Goal: Task Accomplishment & Management: Use online tool/utility

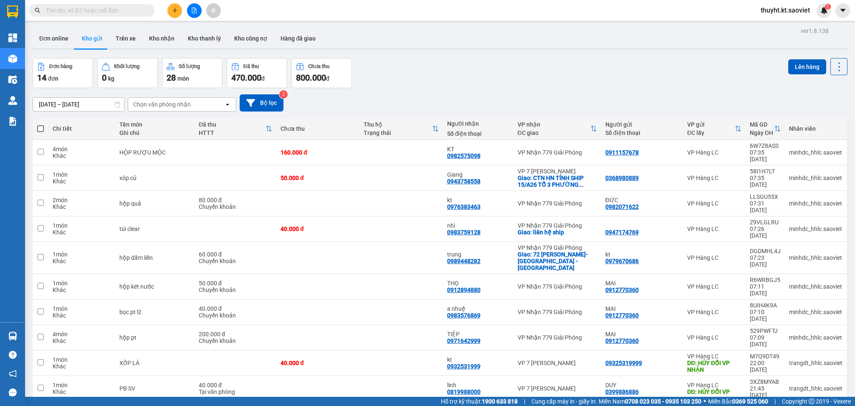
click at [809, 348] on span "100 / trang" at bounding box center [807, 344] width 30 height 8
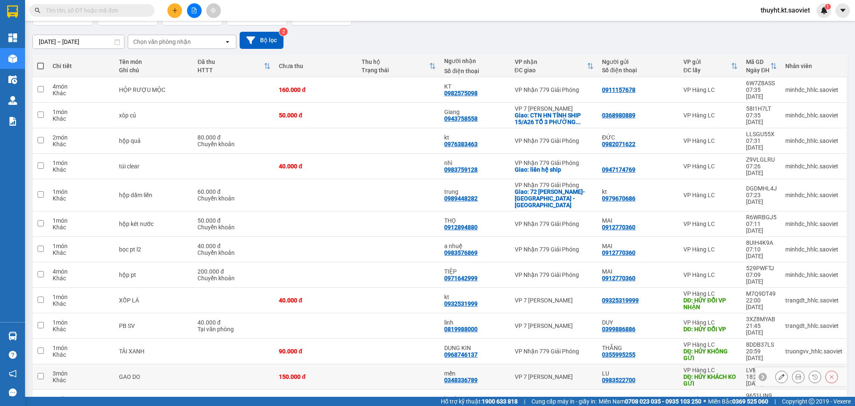
scroll to position [75, 0]
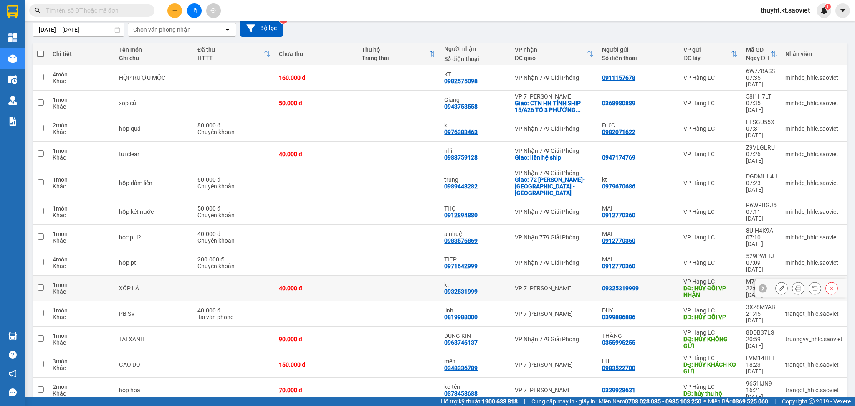
click at [830, 287] on icon at bounding box center [832, 289] width 4 height 4
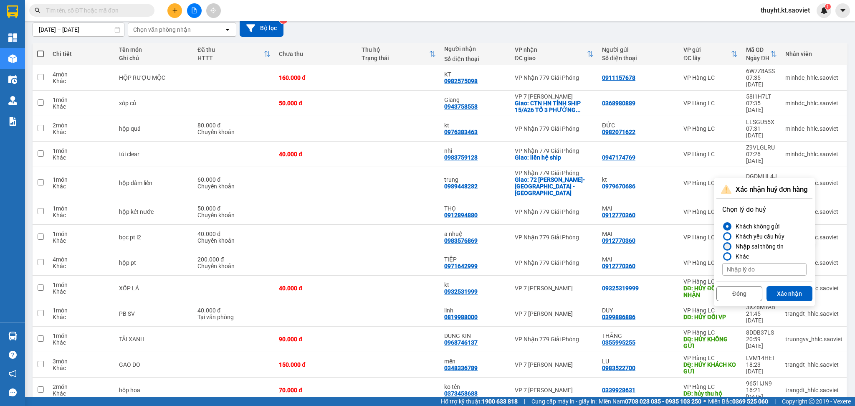
click at [774, 242] on div "Nhập sai thông tin" at bounding box center [758, 246] width 51 height 10
click at [723, 246] on input "Nhập sai thông tin" at bounding box center [723, 246] width 0 height 0
click at [786, 296] on button "Xác nhận" at bounding box center [790, 293] width 46 height 15
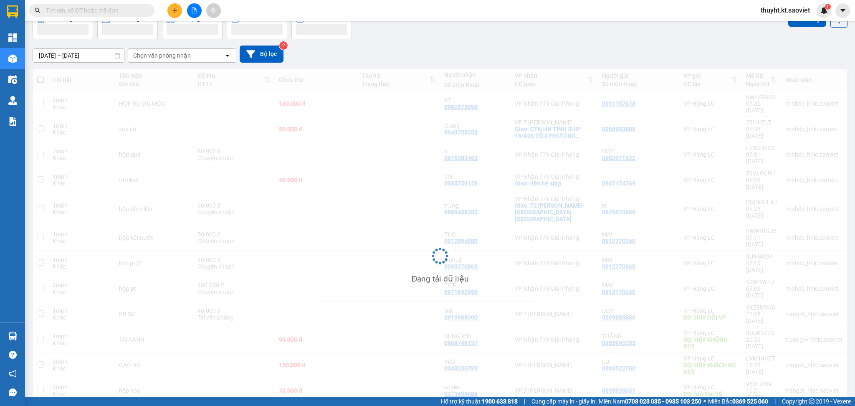
scroll to position [49, 0]
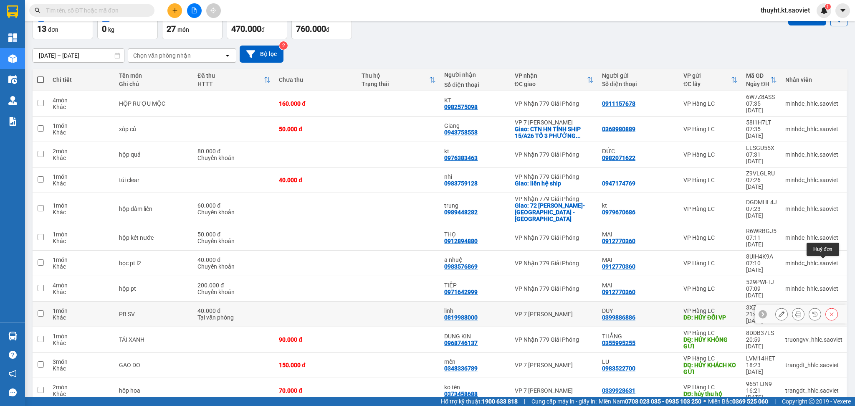
click at [829, 311] on icon at bounding box center [832, 314] width 6 height 6
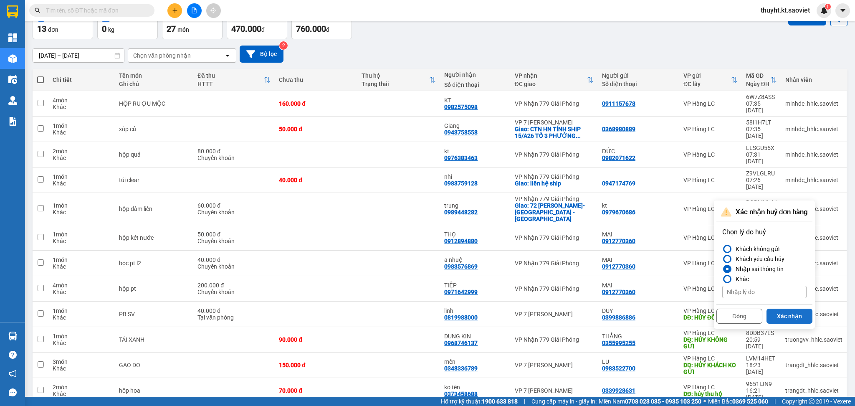
click at [795, 313] on button "Xác nhận" at bounding box center [790, 316] width 46 height 15
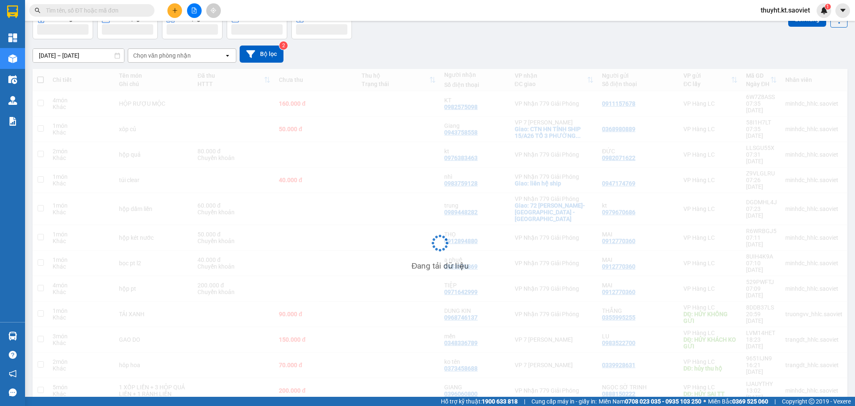
scroll to position [38, 0]
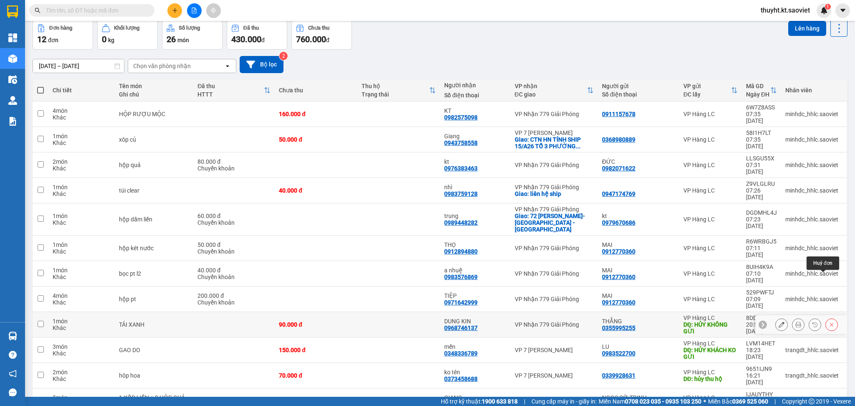
click at [829, 322] on icon at bounding box center [832, 325] width 6 height 6
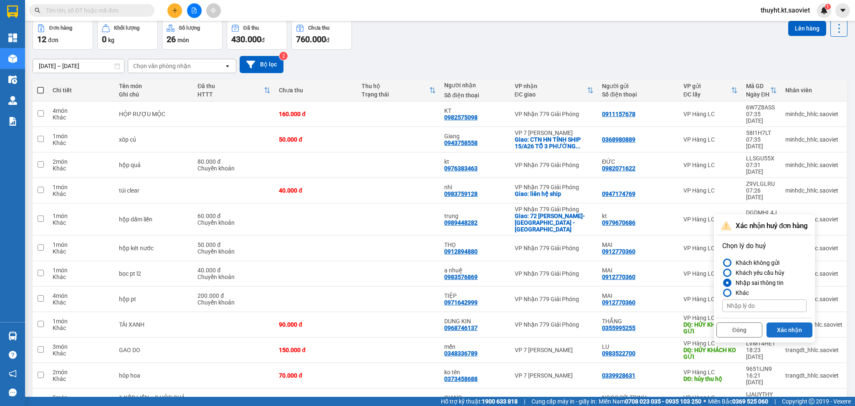
click at [791, 326] on button "Xác nhận" at bounding box center [790, 329] width 46 height 15
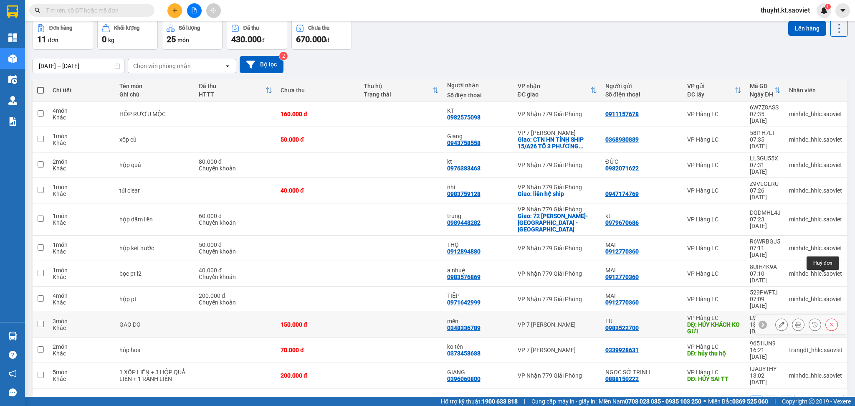
click at [829, 322] on icon at bounding box center [832, 325] width 6 height 6
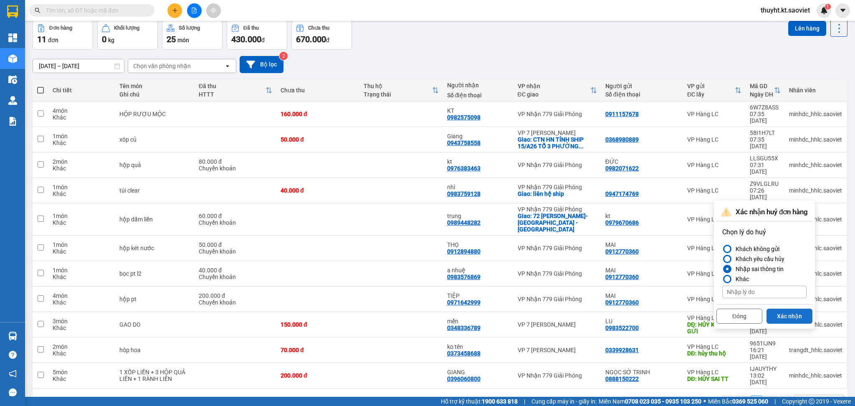
click at [786, 314] on button "Xác nhận" at bounding box center [790, 316] width 46 height 15
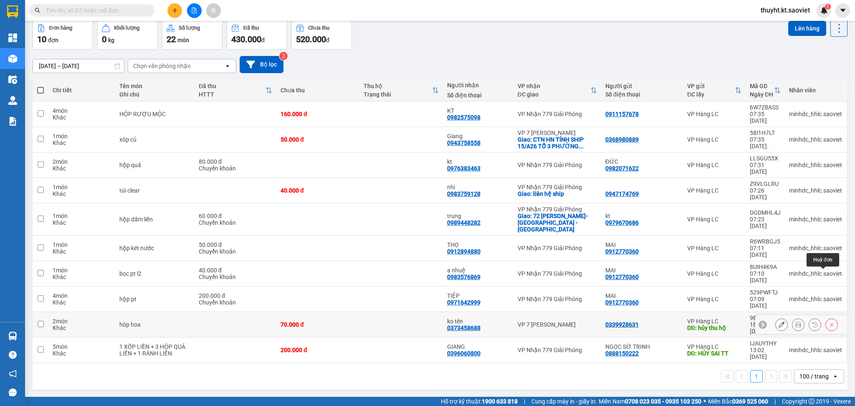
click at [827, 317] on button at bounding box center [832, 324] width 12 height 15
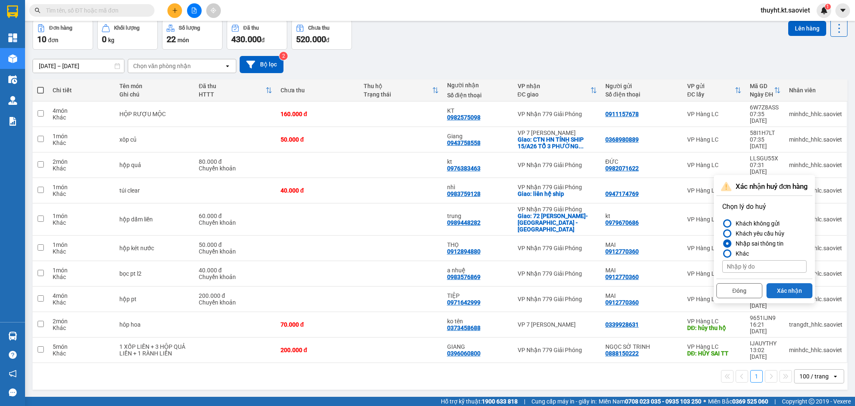
click at [777, 297] on button "Xác nhận" at bounding box center [790, 290] width 46 height 15
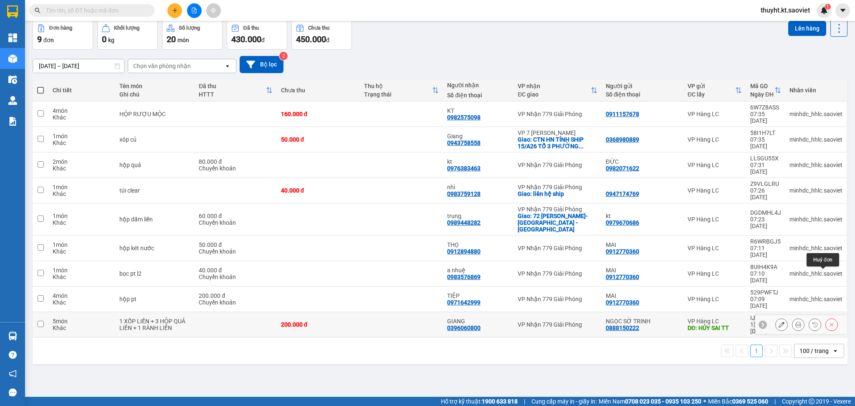
click at [826, 317] on button at bounding box center [832, 324] width 12 height 15
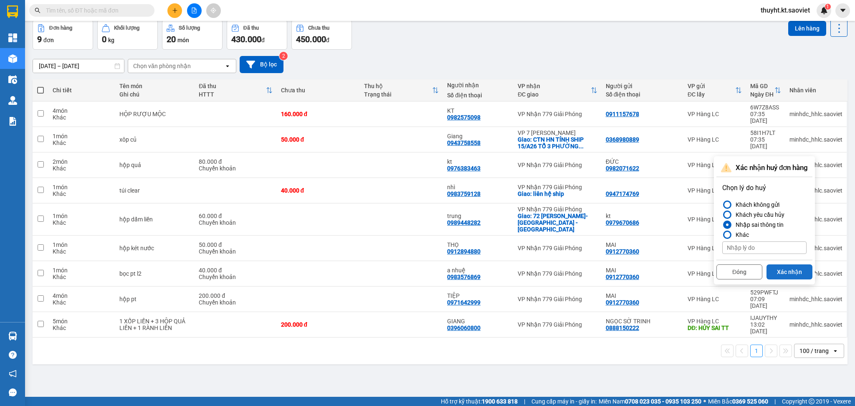
click at [789, 271] on button "Xác nhận" at bounding box center [790, 271] width 46 height 15
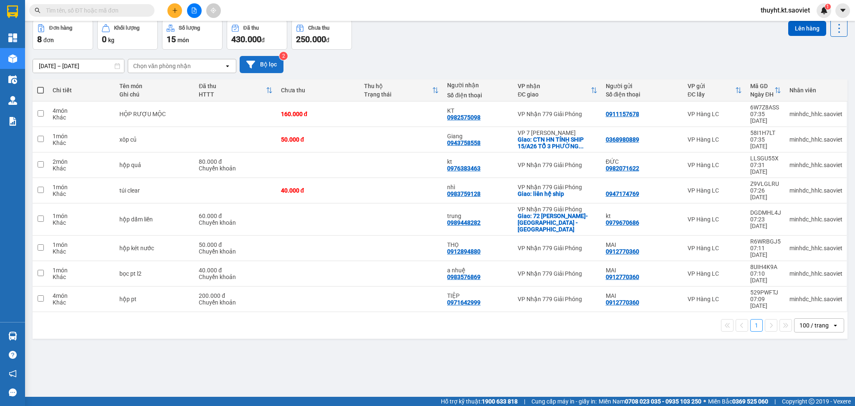
click at [252, 65] on icon at bounding box center [250, 64] width 9 height 9
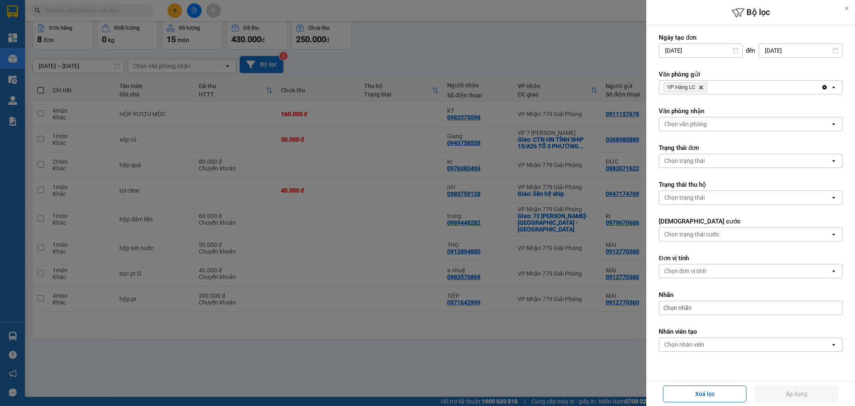
click at [732, 89] on div "VP Hàng LC Delete" at bounding box center [741, 87] width 162 height 13
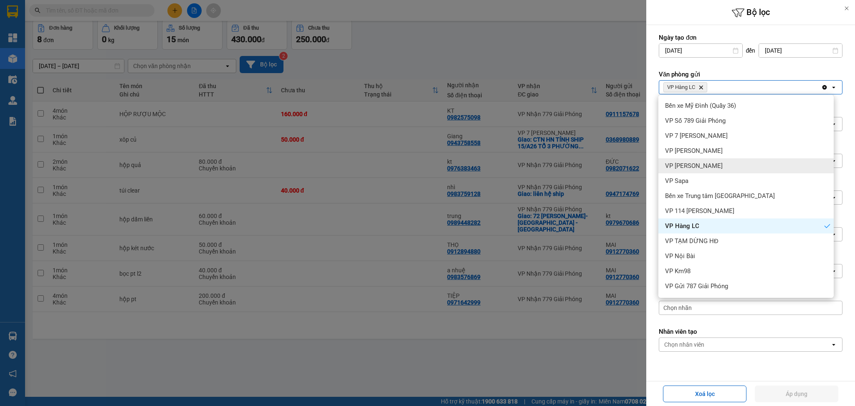
click at [734, 160] on div "VP Bảo Hà" at bounding box center [746, 165] width 175 height 15
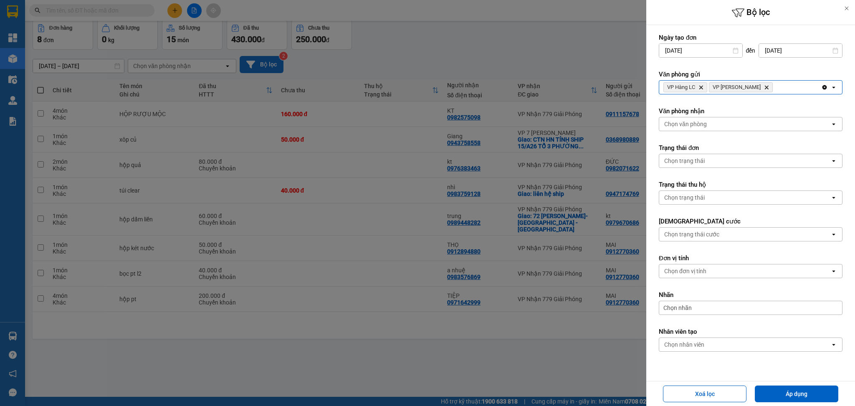
click at [761, 87] on div "VP Hàng LC Delete VP Bảo Hà Delete" at bounding box center [741, 87] width 162 height 13
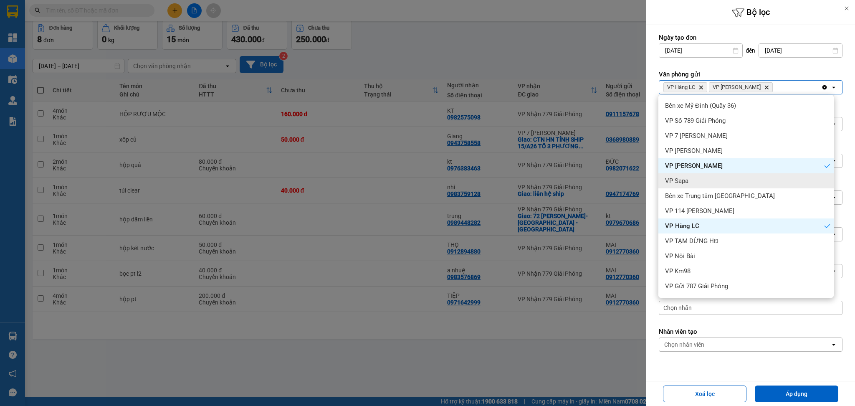
click at [726, 178] on div "VP Sapa" at bounding box center [746, 180] width 175 height 15
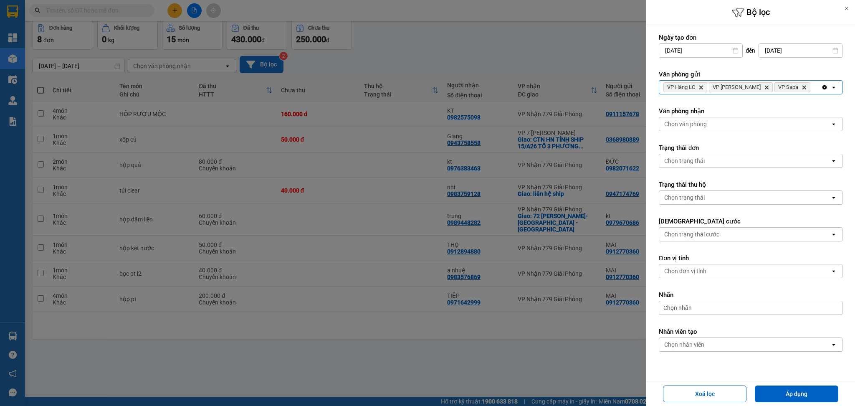
click at [793, 90] on div "VP Hàng LC Delete VP Bảo Hà Delete VP Sapa Delete" at bounding box center [741, 87] width 162 height 13
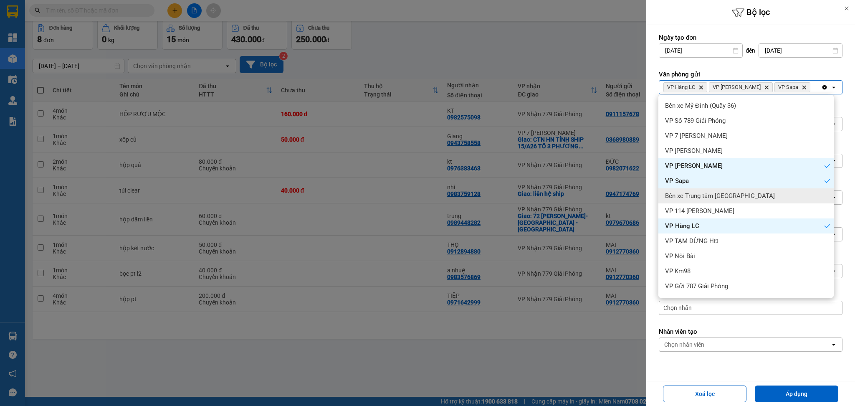
click at [759, 195] on div "Bến xe Trung tâm Lào Cai" at bounding box center [746, 195] width 175 height 15
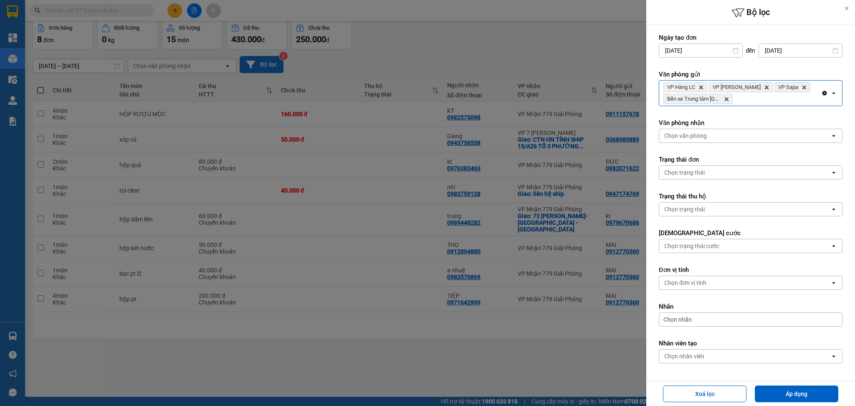
click at [765, 104] on div "VP Hàng LC Delete VP Bảo Hà Delete VP Sapa Delete Bến xe Trung tâm Lào Cai Dele…" at bounding box center [741, 93] width 162 height 25
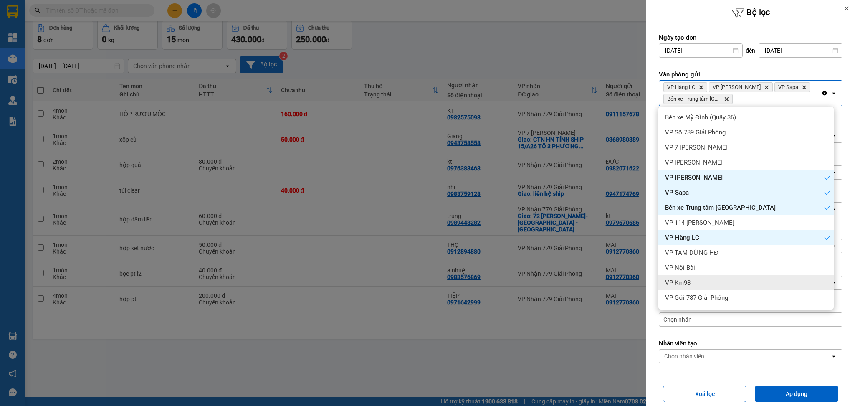
click at [728, 276] on div "VP Km98" at bounding box center [746, 282] width 175 height 15
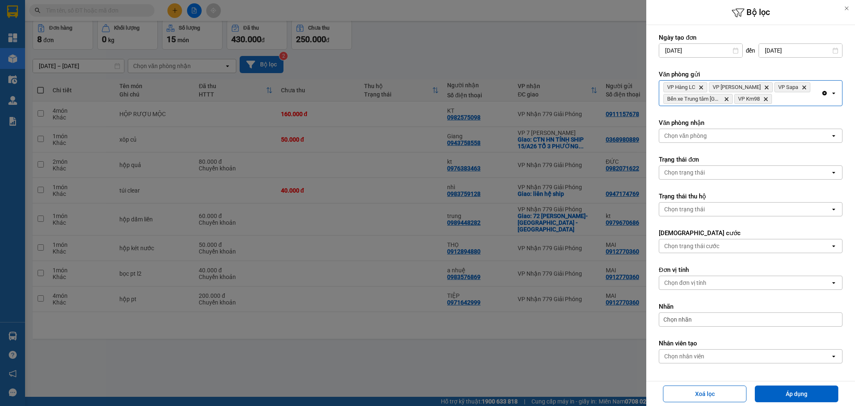
click at [779, 101] on div "VP Hàng LC Delete VP Bảo Hà Delete VP Sapa Delete Bến xe Trung tâm Lào Cai Dele…" at bounding box center [741, 93] width 162 height 25
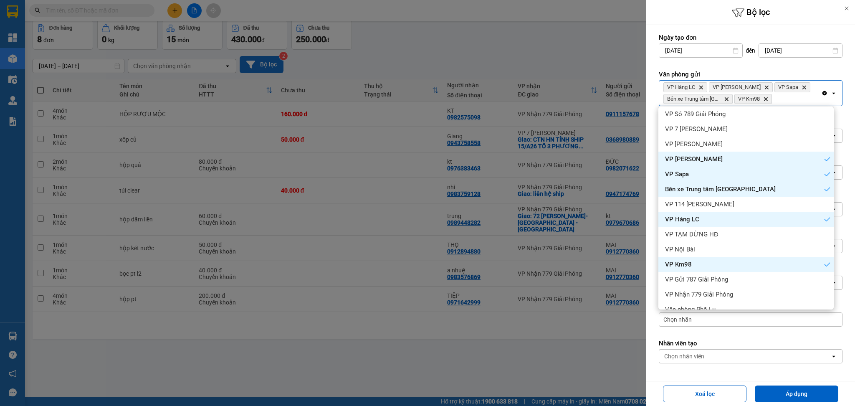
scroll to position [29, 0]
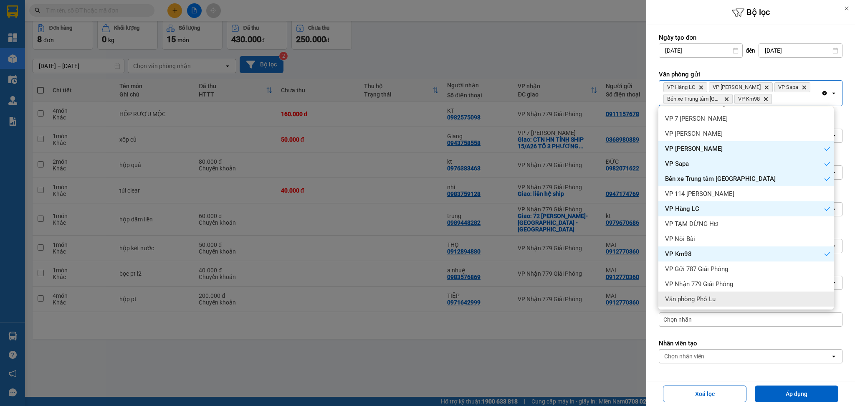
click at [734, 292] on div "Văn phòng Phố Lu" at bounding box center [746, 299] width 175 height 15
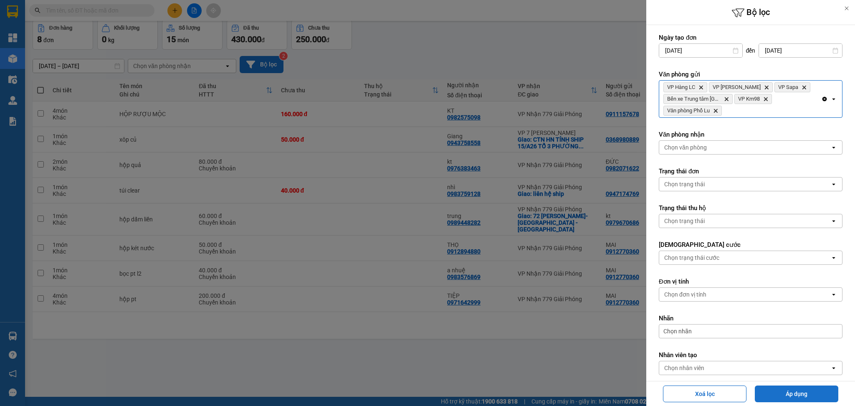
click at [796, 386] on button "Áp dụng" at bounding box center [797, 394] width 84 height 17
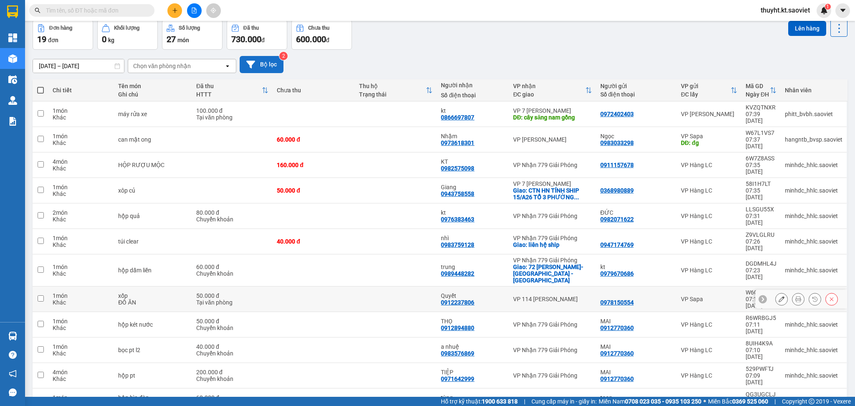
scroll to position [175, 0]
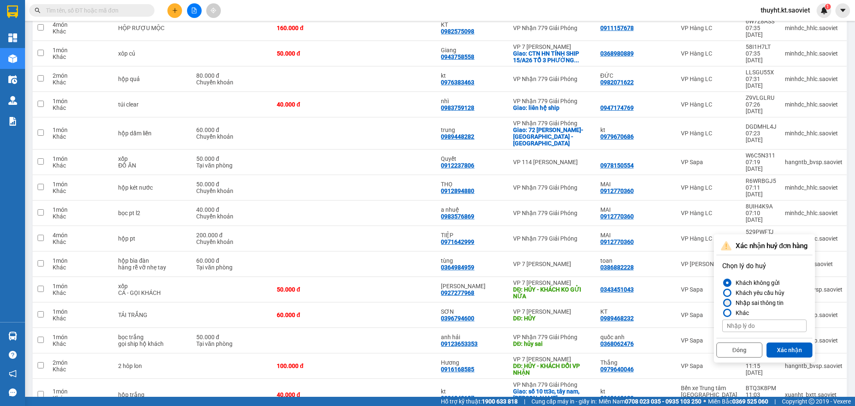
click at [735, 302] on div "Nhập sai thông tin" at bounding box center [758, 303] width 51 height 10
click at [723, 303] on input "Nhập sai thông tin" at bounding box center [723, 303] width 0 height 0
click at [790, 353] on button "Xác nhận" at bounding box center [790, 350] width 46 height 15
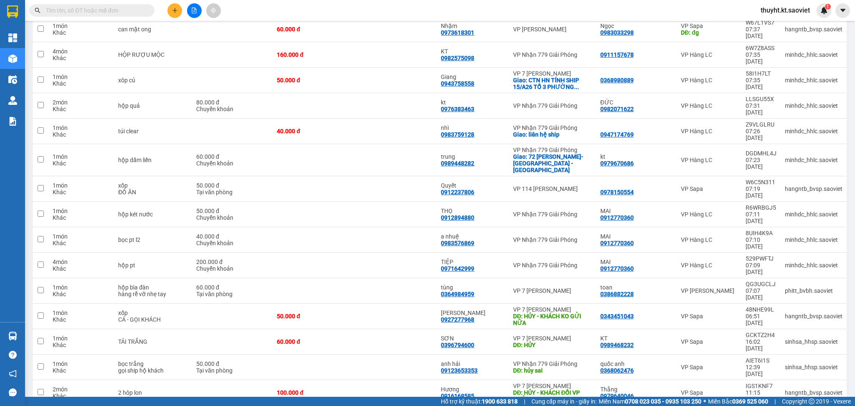
scroll to position [150, 0]
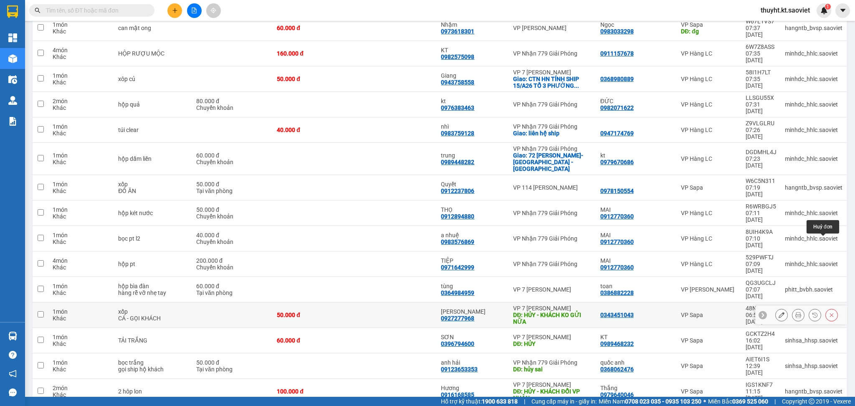
click at [829, 312] on icon at bounding box center [832, 315] width 6 height 6
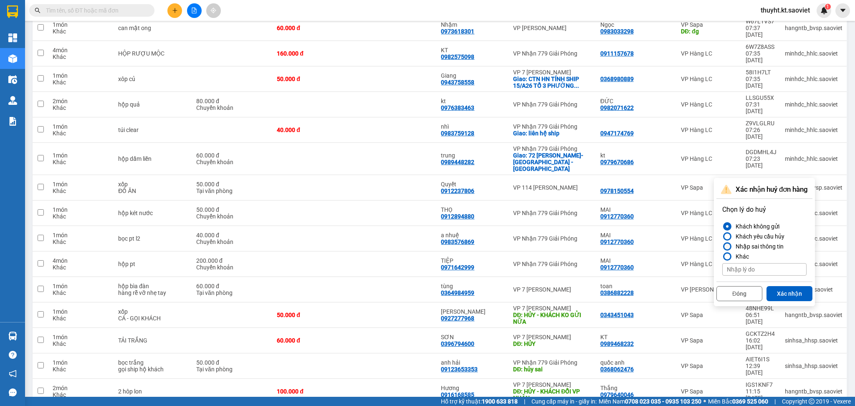
click at [756, 249] on div "Nhập sai thông tin" at bounding box center [758, 246] width 51 height 10
click at [723, 246] on input "Nhập sai thông tin" at bounding box center [723, 246] width 0 height 0
click at [784, 293] on button "Xác nhận" at bounding box center [790, 293] width 46 height 15
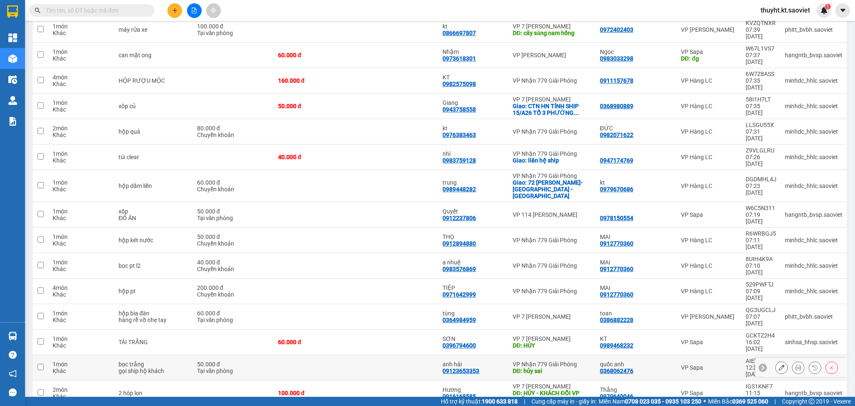
scroll to position [124, 0]
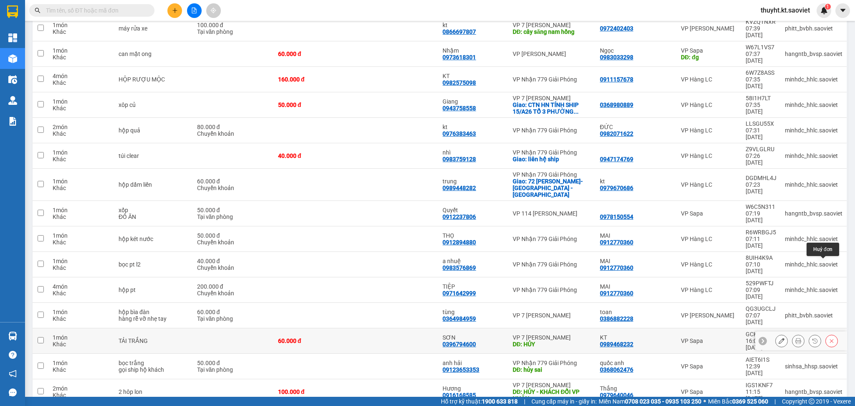
click at [829, 338] on icon at bounding box center [832, 341] width 6 height 6
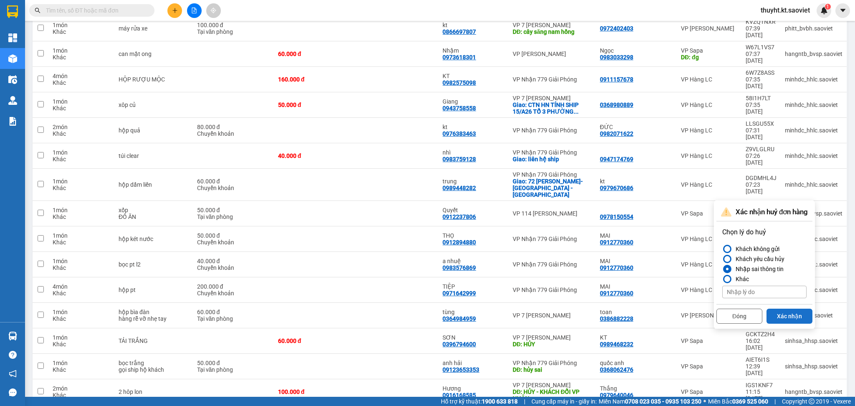
click at [787, 314] on button "Xác nhận" at bounding box center [790, 316] width 46 height 15
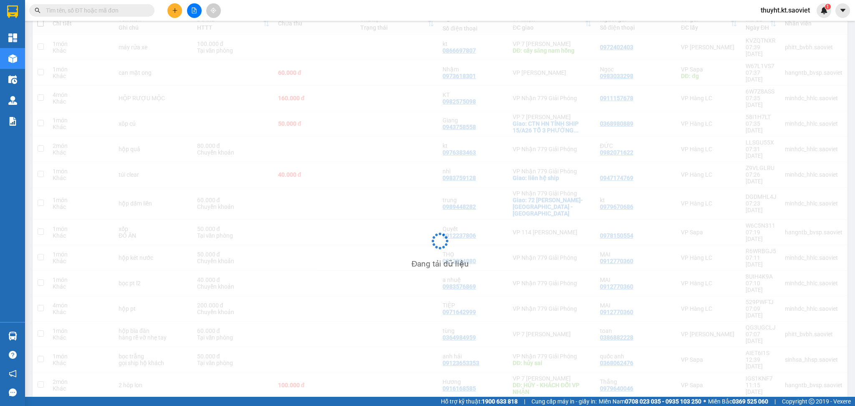
scroll to position [105, 0]
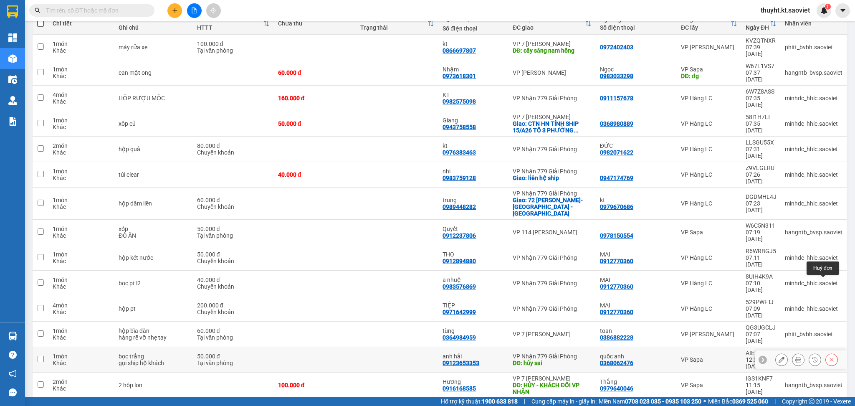
click at [829, 357] on icon at bounding box center [832, 360] width 6 height 6
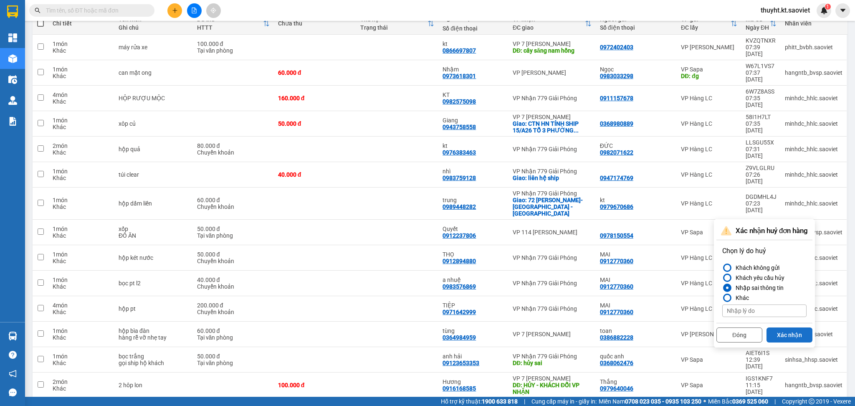
click at [777, 333] on button "Xác nhận" at bounding box center [790, 334] width 46 height 15
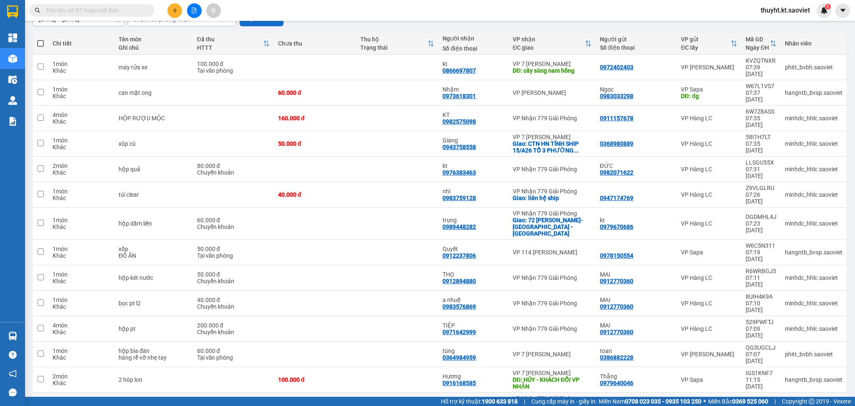
scroll to position [87, 0]
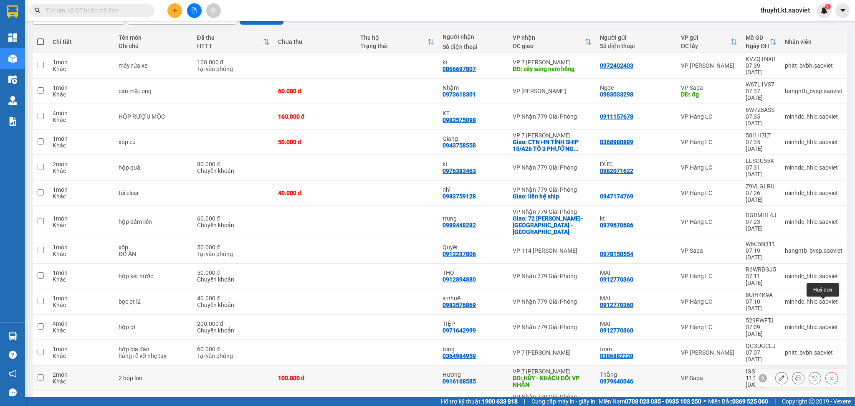
click at [826, 371] on button at bounding box center [832, 378] width 12 height 15
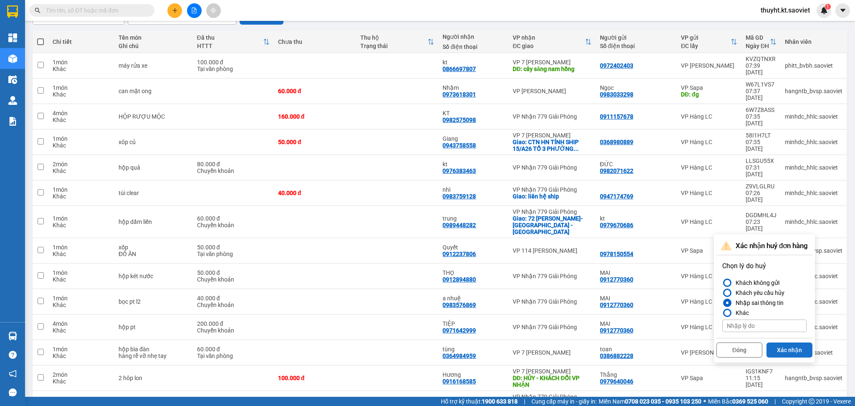
click at [784, 354] on button "Xác nhận" at bounding box center [790, 350] width 46 height 15
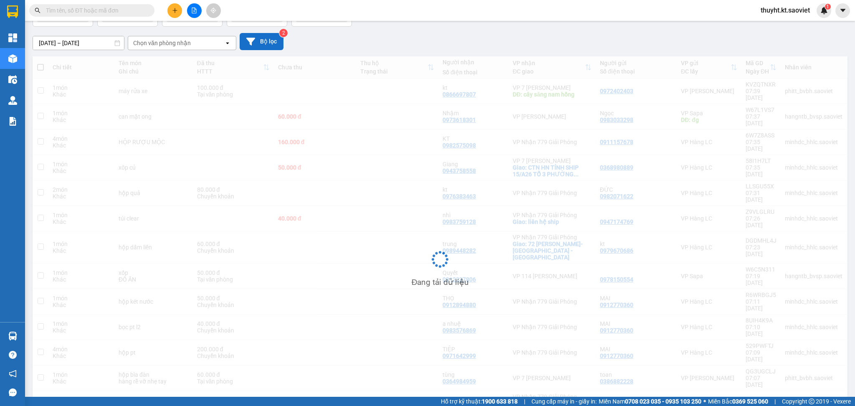
scroll to position [61, 0]
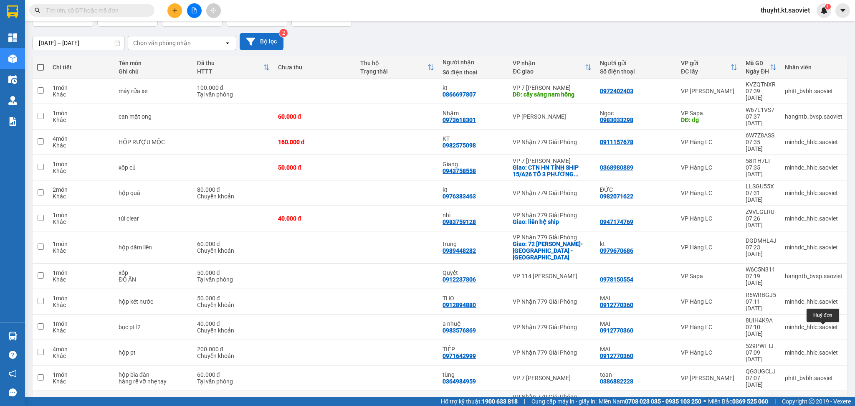
click at [829, 386] on icon at bounding box center [832, 407] width 6 height 6
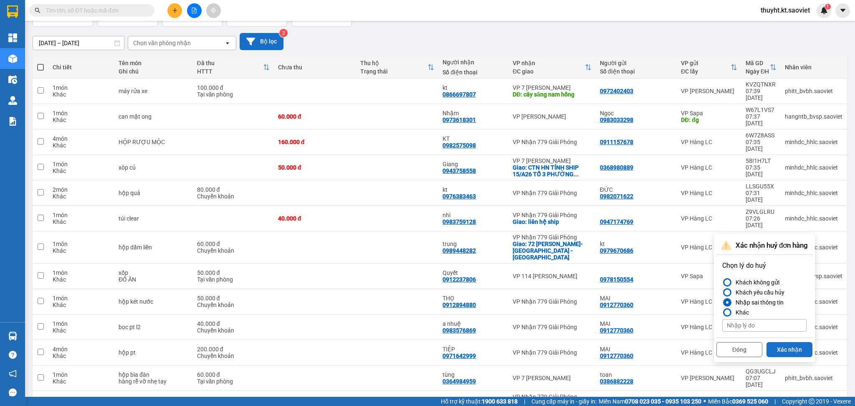
click at [782, 348] on button "Xác nhận" at bounding box center [790, 349] width 46 height 15
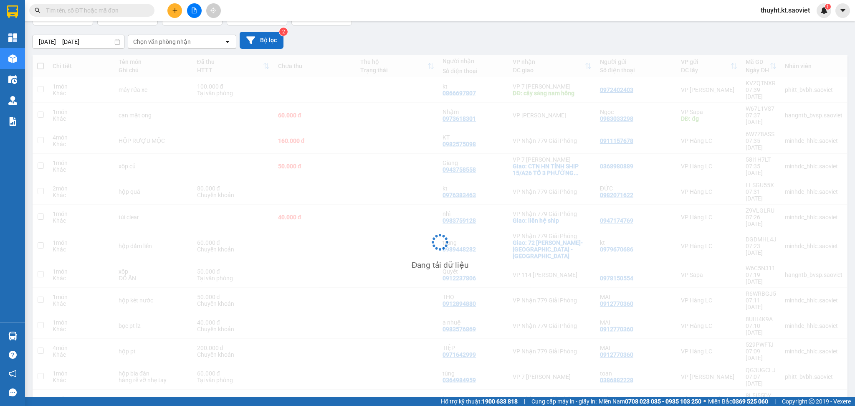
scroll to position [38, 0]
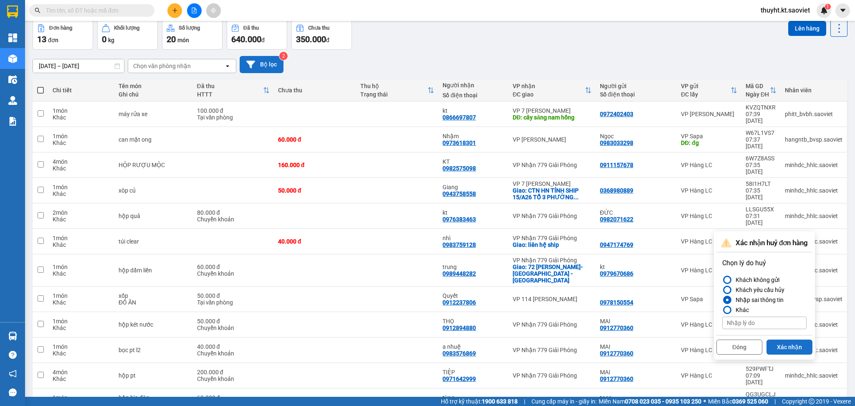
click at [787, 346] on button "Xác nhận" at bounding box center [790, 347] width 46 height 15
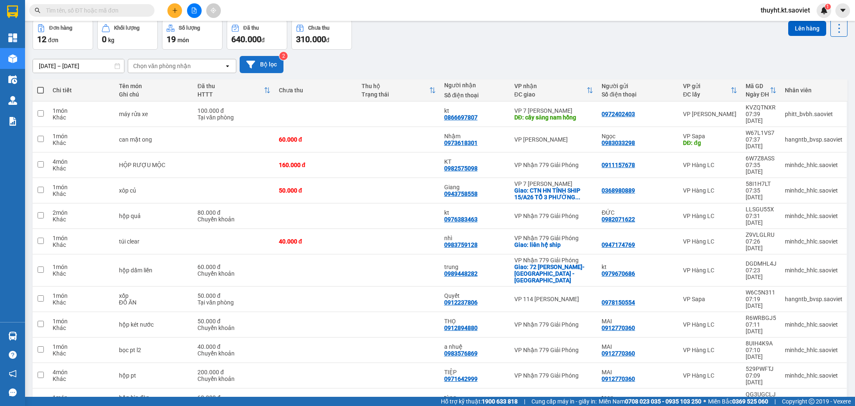
click at [272, 60] on button "Bộ lọc" at bounding box center [262, 64] width 44 height 17
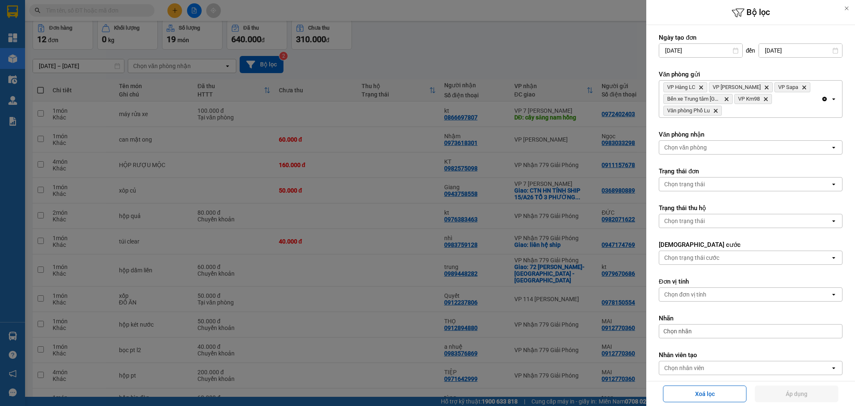
click at [518, 50] on div at bounding box center [427, 203] width 855 height 406
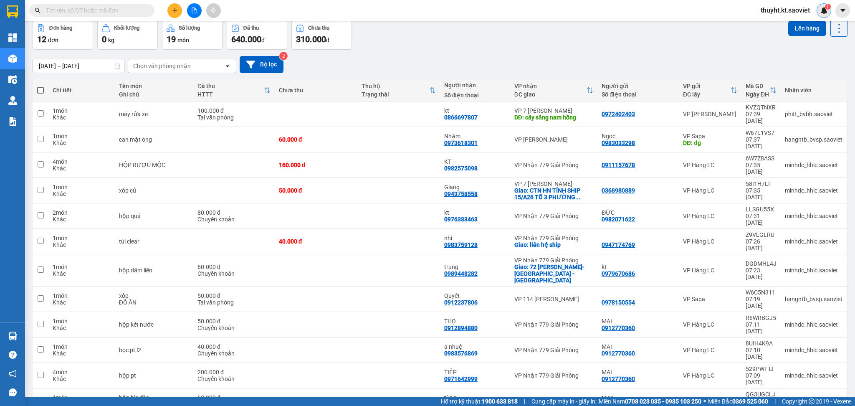
click at [828, 8] on span "1" at bounding box center [828, 7] width 3 height 6
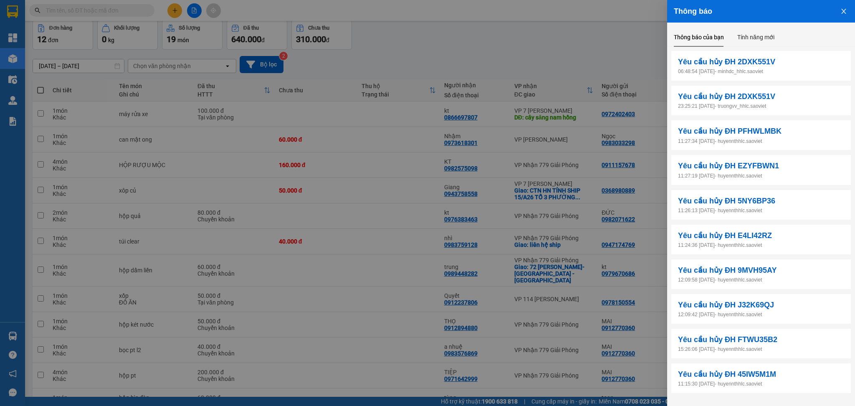
drag, startPoint x: 528, startPoint y: 56, endPoint x: 505, endPoint y: 55, distance: 23.9
click at [524, 57] on div at bounding box center [427, 203] width 855 height 406
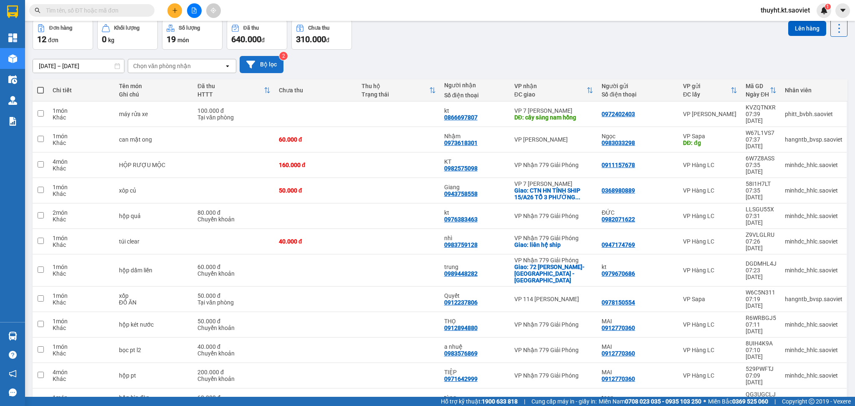
click at [278, 62] on button "Bộ lọc" at bounding box center [262, 64] width 44 height 17
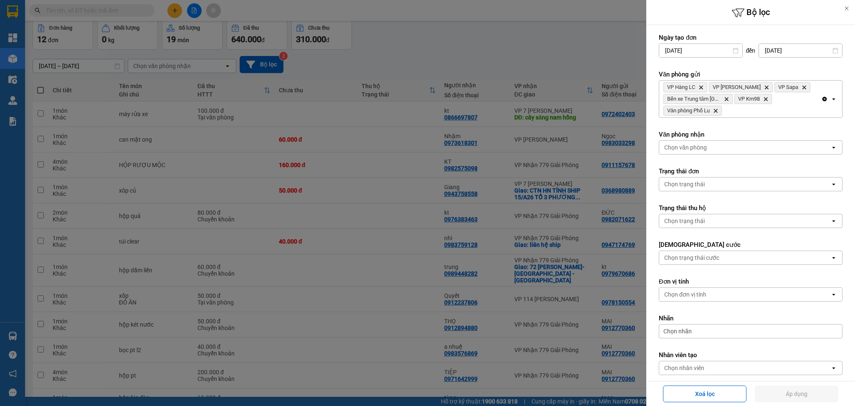
click at [740, 106] on div "VP Hàng LC Delete VP Bảo Hà Delete VP Sapa Delete Bến xe Trung tâm Lào Cai Dele…" at bounding box center [741, 99] width 162 height 37
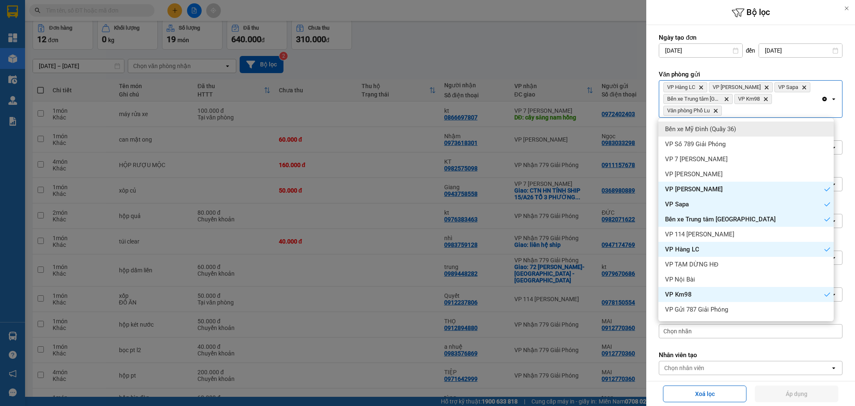
click at [746, 123] on div "Bến xe Mỹ Đình (Quầy 36)" at bounding box center [746, 129] width 175 height 15
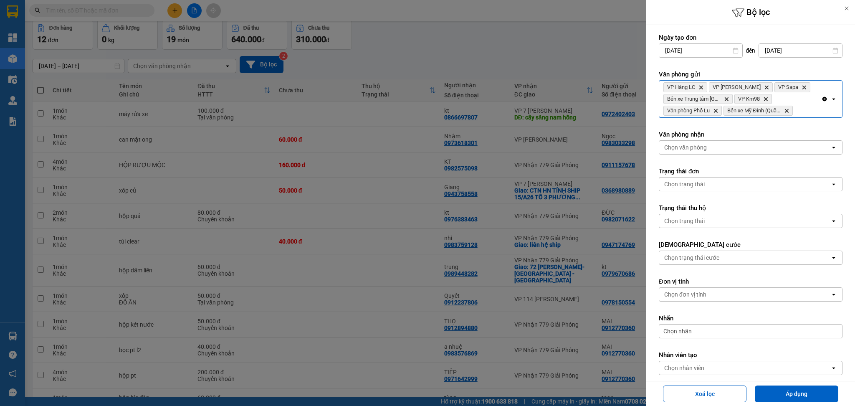
click at [807, 119] on form "Ngày tạo đơn 12/08/2025 Press the down arrow key to interact with the calendar …" at bounding box center [751, 222] width 184 height 379
click at [807, 116] on div "VP Hàng LC Delete VP Bảo Hà Delete VP Sapa Delete Bến xe Trung tâm Lào Cai Dele…" at bounding box center [741, 99] width 162 height 37
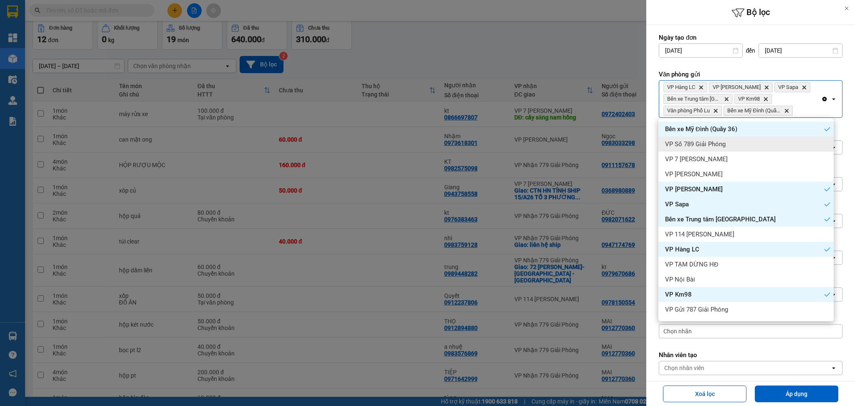
click at [750, 143] on div "VP Số 789 Giải Phóng" at bounding box center [746, 144] width 175 height 15
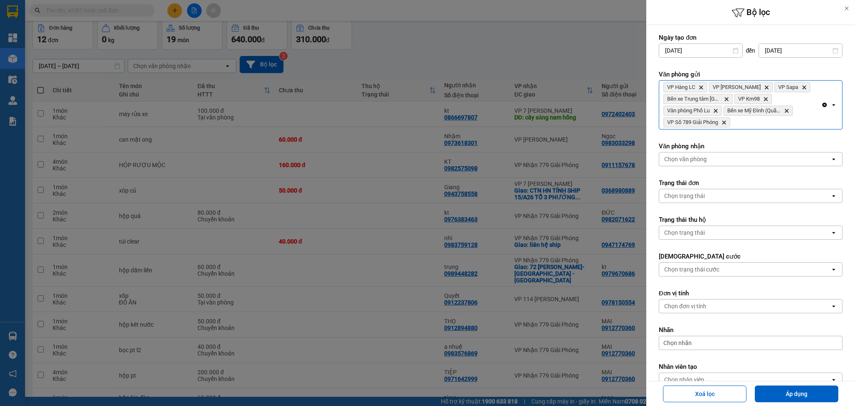
click at [753, 124] on div "VP Hàng LC Delete VP Bảo Hà Delete VP Sapa Delete Bến xe Trung tâm Lào Cai Dele…" at bounding box center [741, 105] width 162 height 48
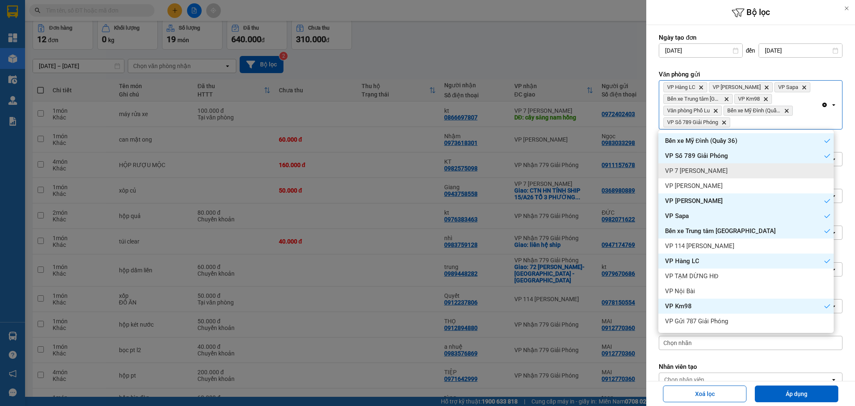
click at [739, 166] on div "VP 7 Phạm Văn Đồng" at bounding box center [746, 170] width 175 height 15
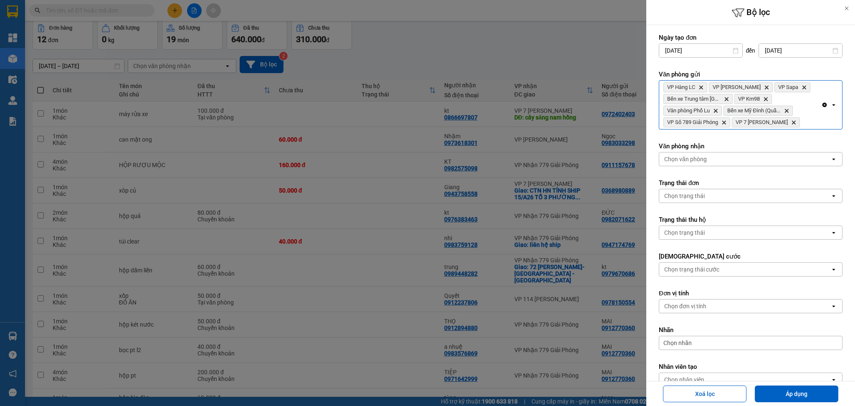
click at [811, 124] on div "VP Hàng LC Delete VP Bảo Hà Delete VP Sapa Delete Bến xe Trung tâm Lào Cai Dele…" at bounding box center [741, 105] width 162 height 48
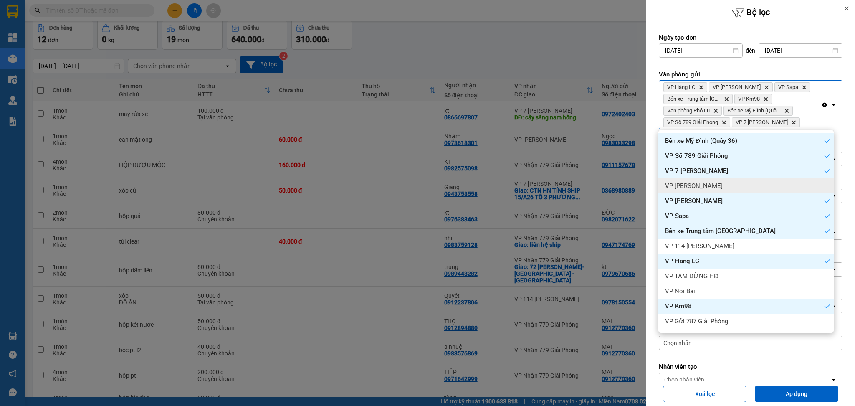
click at [744, 180] on div "VP Gia Lâm" at bounding box center [746, 185] width 175 height 15
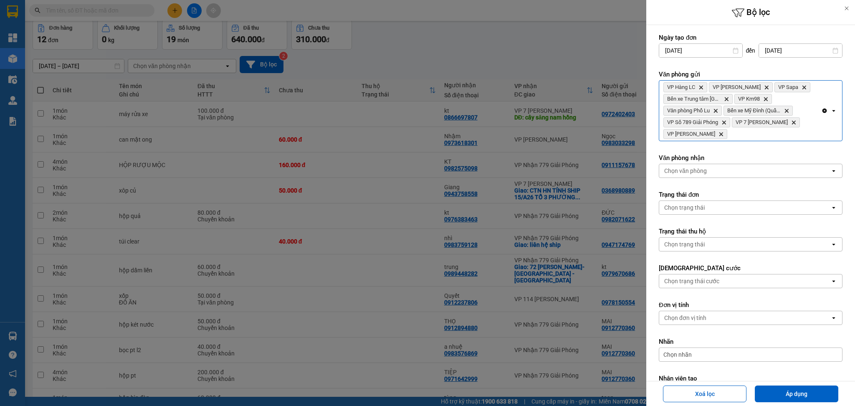
click at [766, 135] on div "VP Hàng LC Delete VP Bảo Hà Delete VP Sapa Delete Bến xe Trung tâm Lào Cai Dele…" at bounding box center [741, 111] width 162 height 60
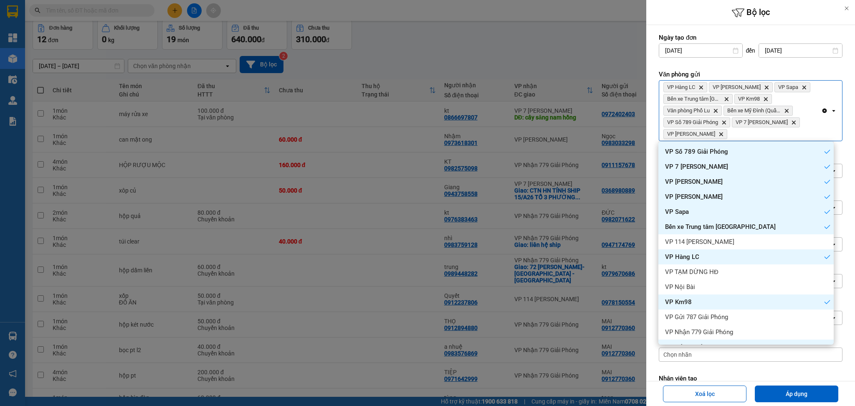
scroll to position [29, 0]
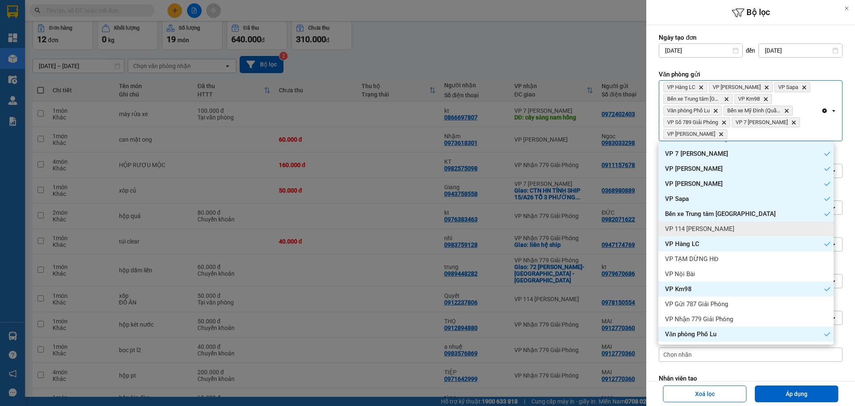
click at [738, 234] on div "VP 114 Trần Nhật Duật" at bounding box center [746, 228] width 175 height 15
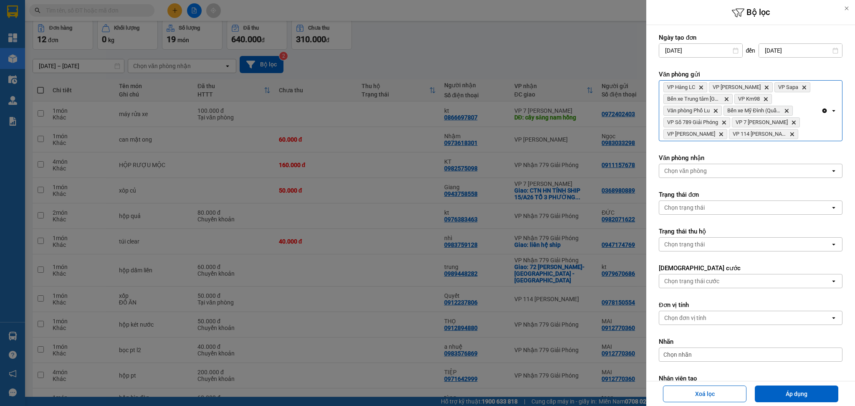
click at [784, 134] on div "VP Hàng LC Delete VP Bảo Hà Delete VP Sapa Delete Bến xe Trung tâm Lào Cai Dele…" at bounding box center [741, 111] width 162 height 60
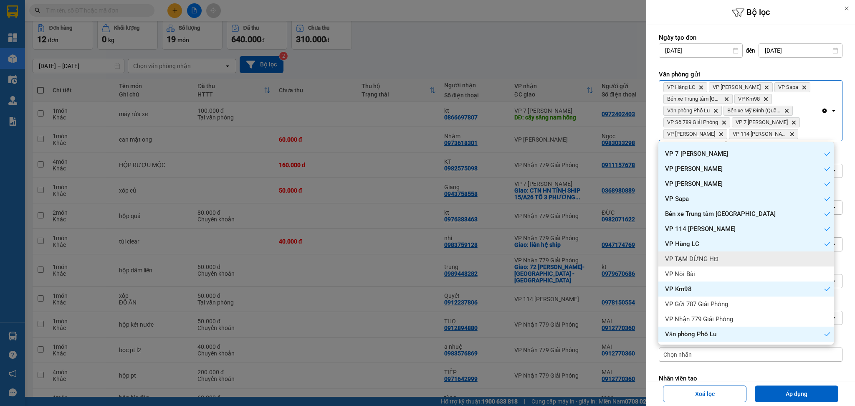
click at [751, 253] on div "VP TẠM DỪNG HĐ" at bounding box center [746, 258] width 175 height 15
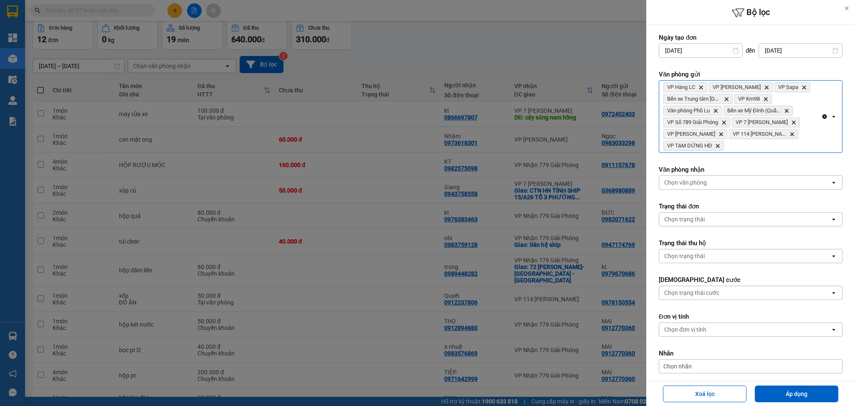
click at [805, 146] on div "VP Hàng LC Delete VP Bảo Hà Delete VP Sapa Delete Bến xe Trung tâm Lào Cai Dele…" at bounding box center [741, 117] width 162 height 72
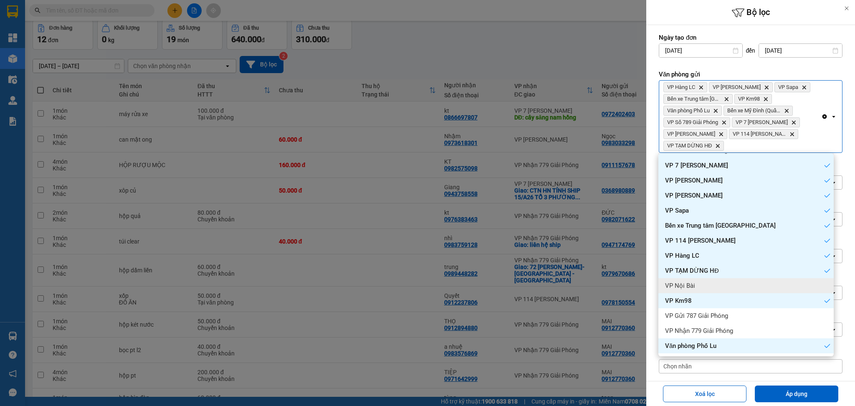
click at [760, 283] on div "VP Nội Bài" at bounding box center [746, 285] width 175 height 15
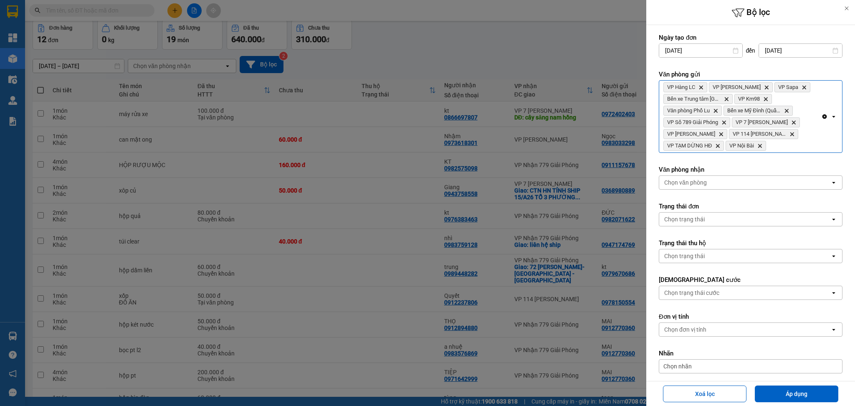
click at [801, 143] on div "VP Hàng LC Delete VP Bảo Hà Delete VP Sapa Delete Bến xe Trung tâm Lào Cai Dele…" at bounding box center [741, 117] width 162 height 72
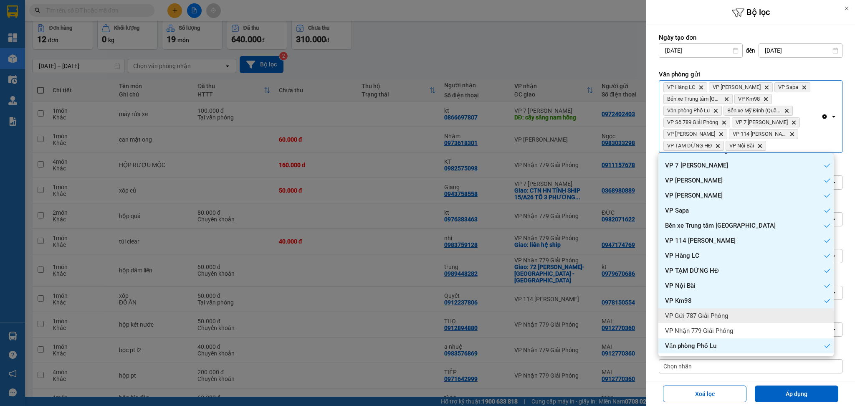
click at [769, 313] on div "VP Gửi 787 Giải Phóng" at bounding box center [746, 315] width 175 height 15
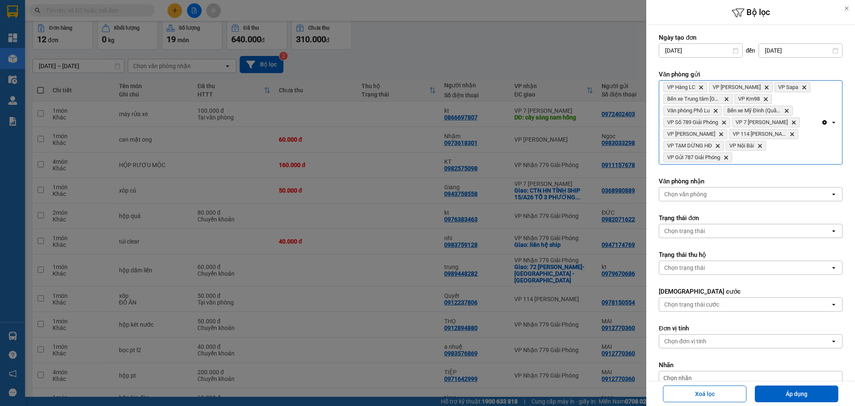
click at [795, 151] on div "VP Hàng LC Delete VP Bảo Hà Delete VP Sapa Delete Bến xe Trung tâm Lào Cai Dele…" at bounding box center [741, 123] width 162 height 84
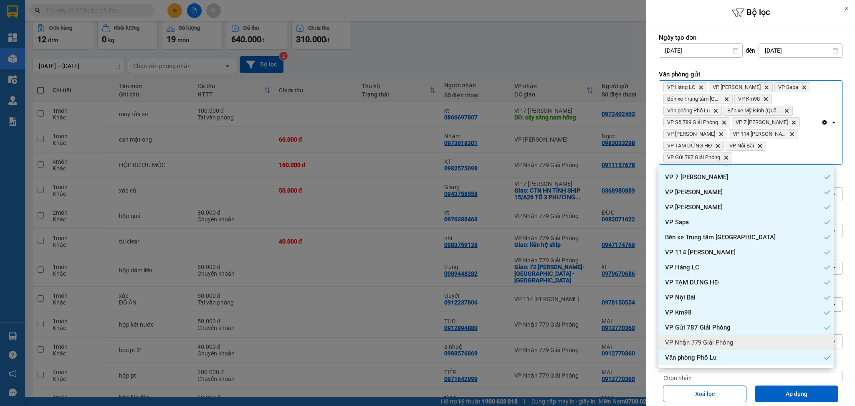
click at [773, 341] on div "VP Nhận 779 Giải Phóng" at bounding box center [746, 342] width 175 height 15
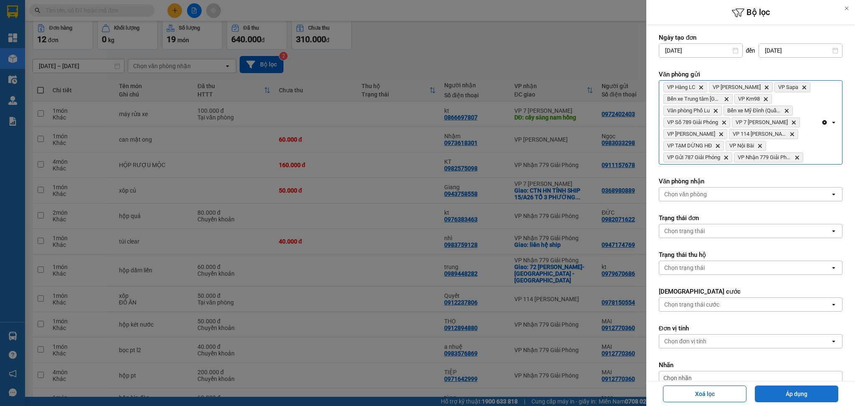
click at [801, 386] on button "Áp dụng" at bounding box center [797, 394] width 84 height 17
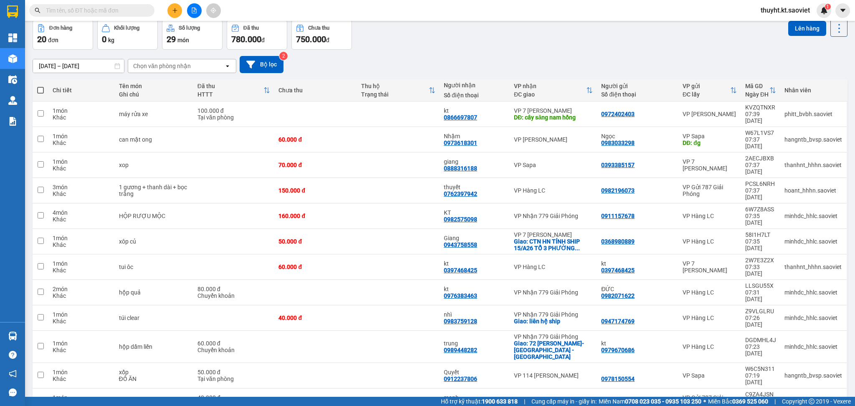
click at [250, 62] on icon at bounding box center [250, 65] width 9 height 8
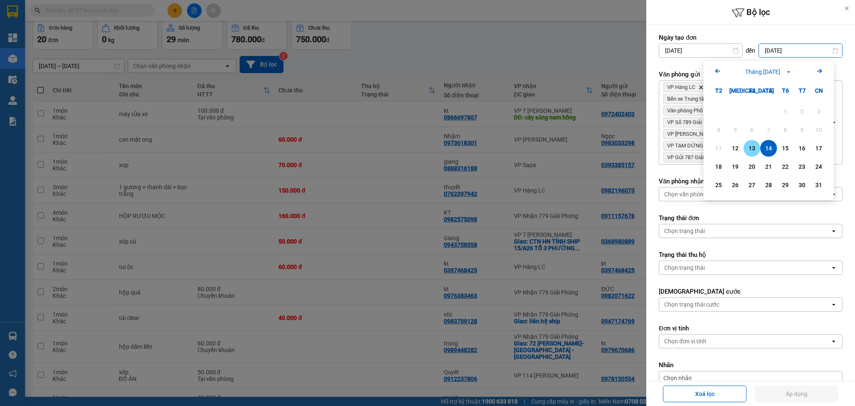
click at [756, 150] on div "13" at bounding box center [752, 148] width 12 height 10
type input "13/08/2025"
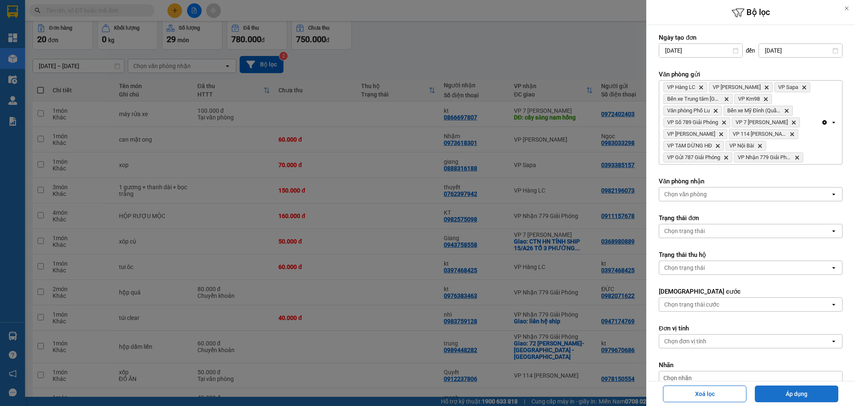
click at [801, 386] on button "Áp dụng" at bounding box center [797, 394] width 84 height 17
type input "12/08/2025 – 13/08/2025"
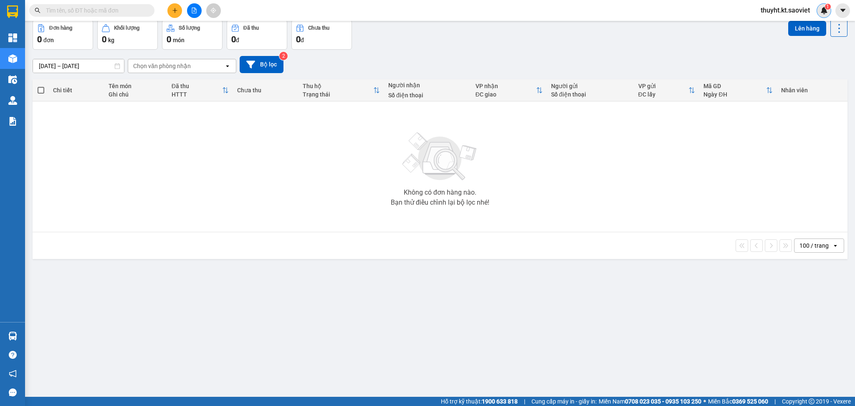
click at [825, 11] on img at bounding box center [825, 11] width 8 height 8
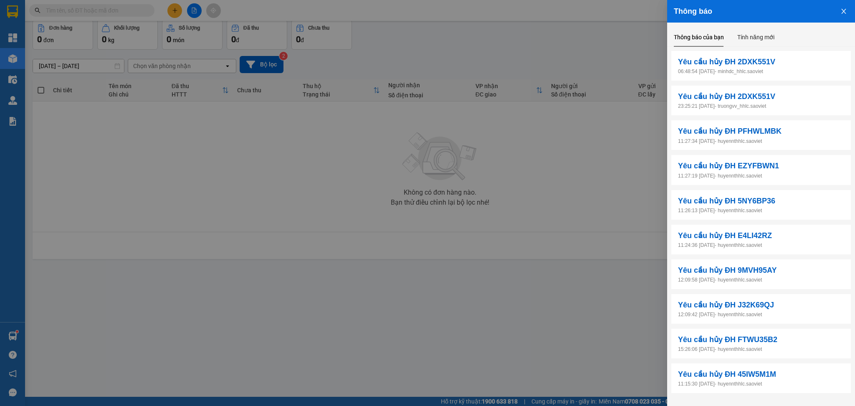
click at [841, 10] on icon "close" at bounding box center [844, 11] width 7 height 7
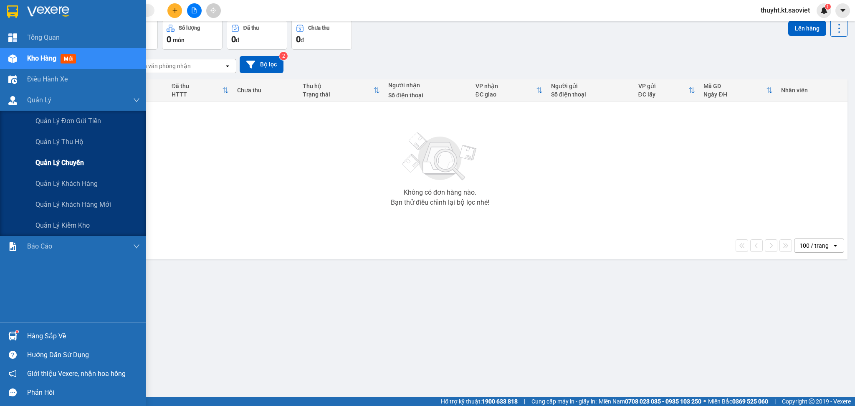
click at [46, 162] on span "Quản lý chuyến" at bounding box center [60, 162] width 48 height 10
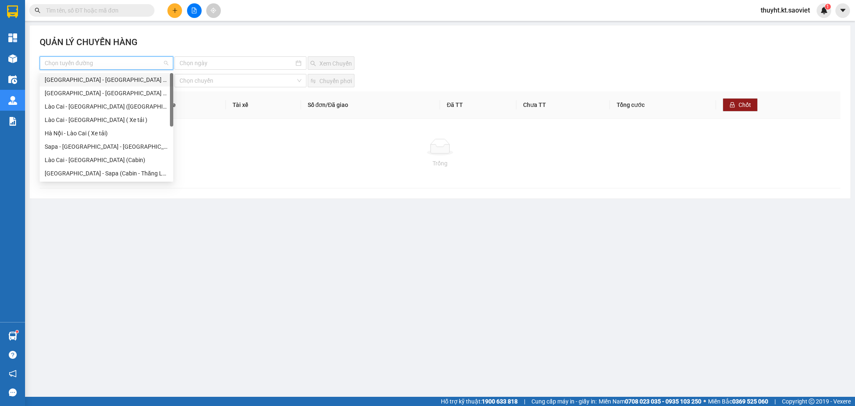
click at [119, 63] on input "search" at bounding box center [104, 63] width 118 height 13
click at [87, 109] on div "Lào Cai - Hà Nội (Giường)" at bounding box center [107, 106] width 124 height 9
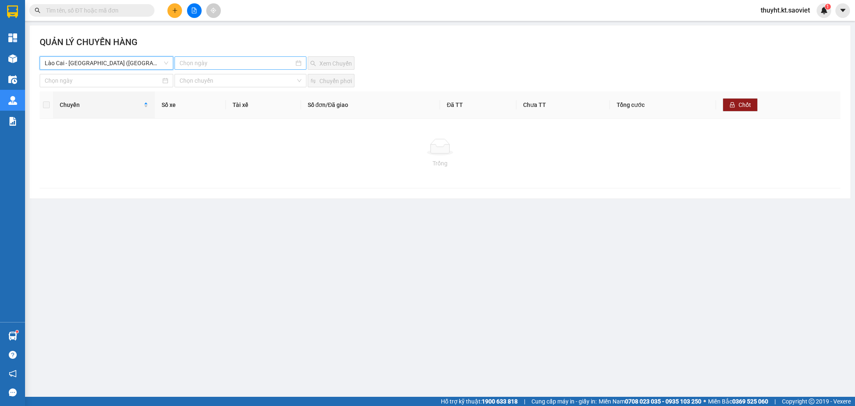
click at [211, 62] on input at bounding box center [237, 62] width 115 height 9
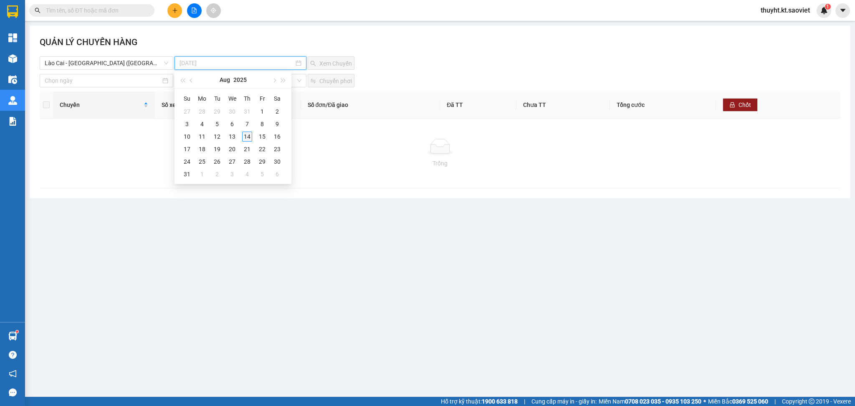
type input "14-08-2025"
click at [245, 135] on div "14" at bounding box center [247, 137] width 10 height 10
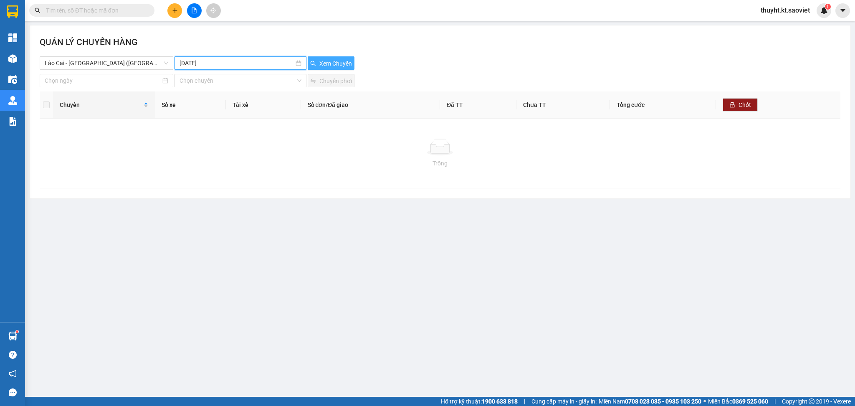
click at [325, 61] on span "Xem Chuyến" at bounding box center [336, 63] width 33 height 9
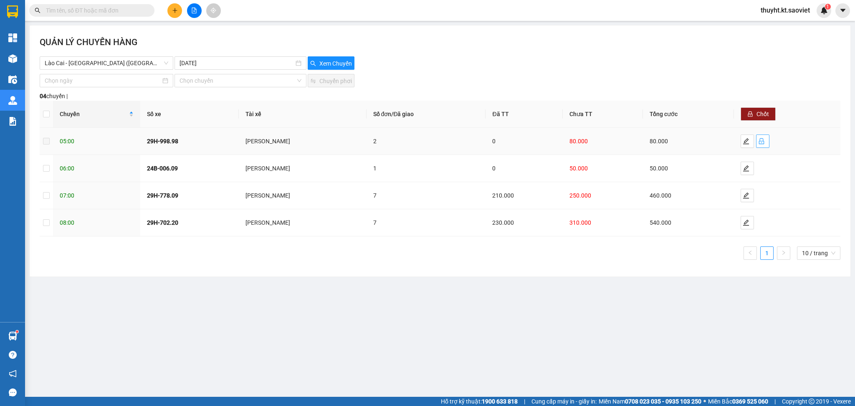
click at [761, 143] on icon "lock" at bounding box center [762, 141] width 7 height 7
click at [320, 63] on span "Xem Chuyến" at bounding box center [336, 63] width 33 height 9
click at [46, 140] on input "checkbox" at bounding box center [46, 141] width 7 height 7
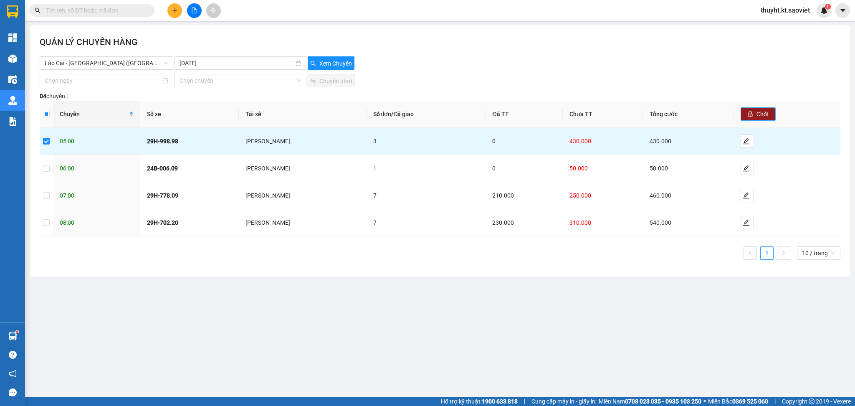
click at [763, 114] on span "Chốt" at bounding box center [763, 113] width 13 height 9
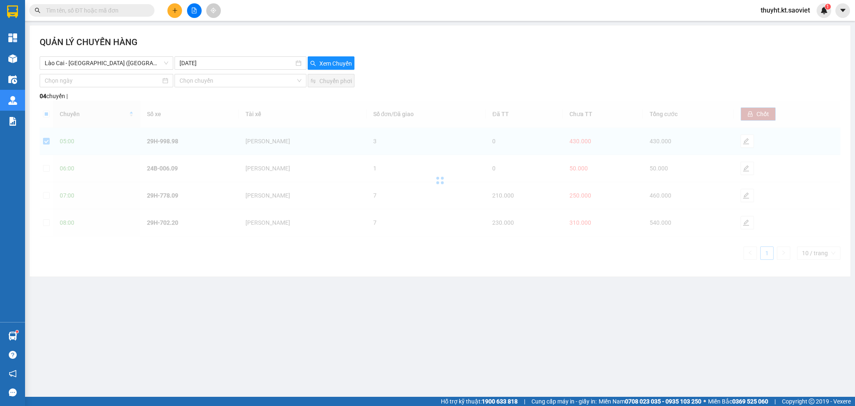
checkbox input "false"
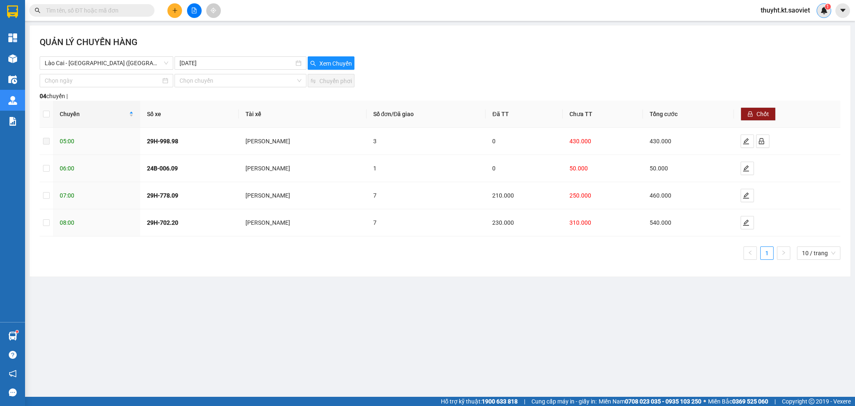
click at [823, 10] on img at bounding box center [825, 11] width 8 height 8
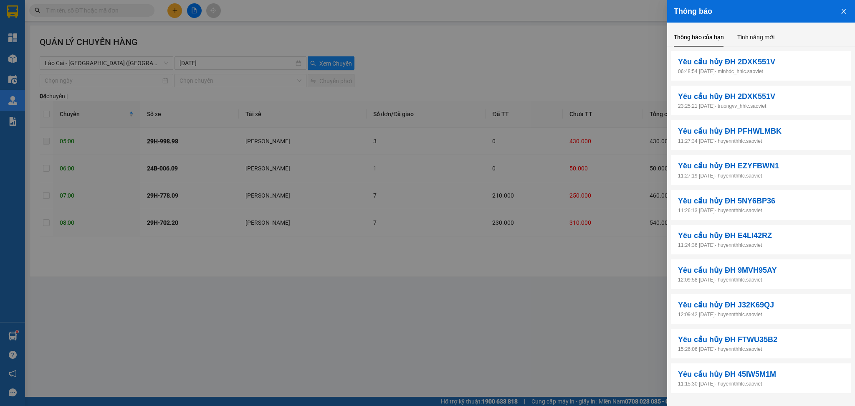
click at [588, 60] on div at bounding box center [427, 203] width 855 height 406
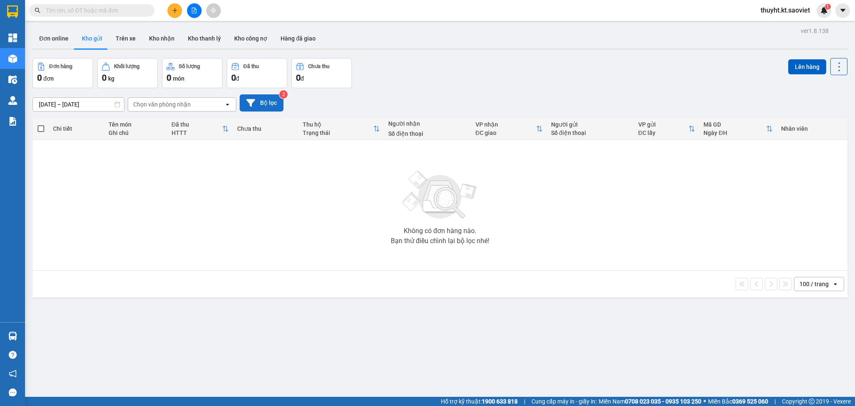
click at [272, 104] on button "Bộ lọc" at bounding box center [262, 102] width 44 height 17
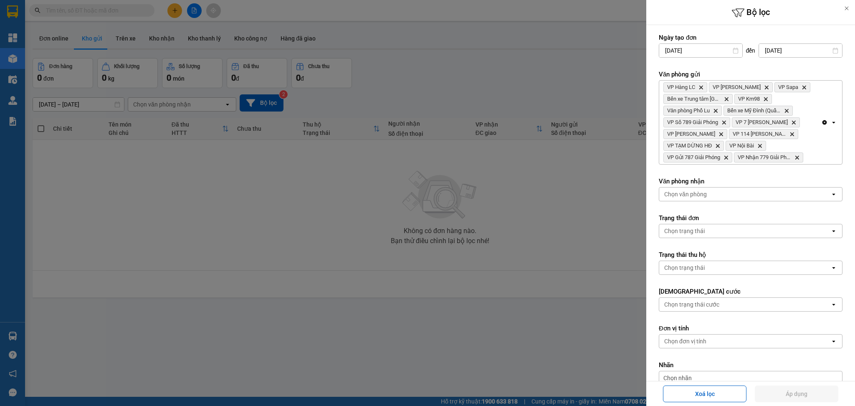
click at [447, 87] on div at bounding box center [427, 203] width 855 height 406
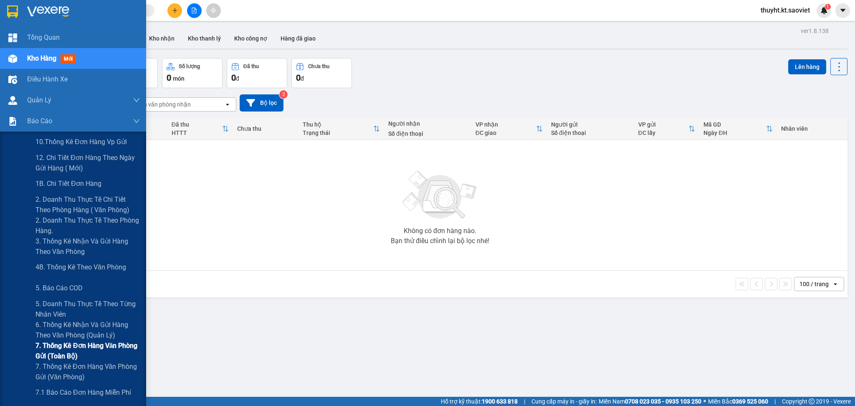
click at [88, 343] on span "7. Thống kê đơn hàng văn phòng gửi (toàn bộ)" at bounding box center [88, 350] width 104 height 21
